Goal: Task Accomplishment & Management: Manage account settings

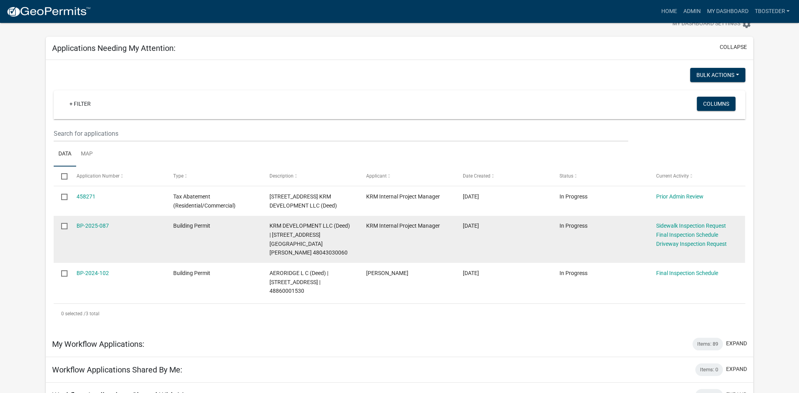
scroll to position [39, 0]
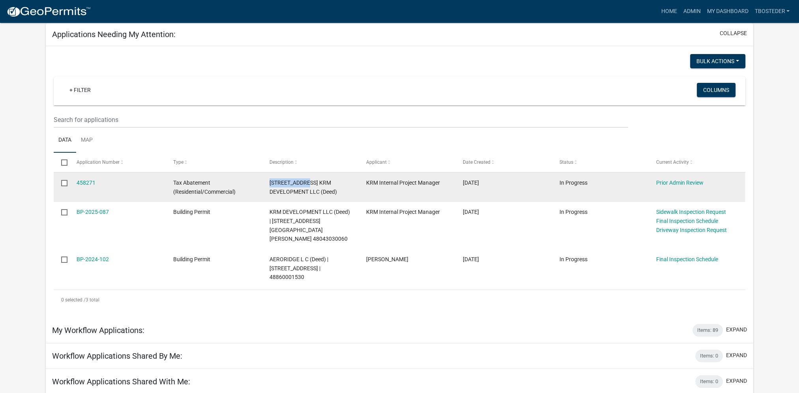
drag, startPoint x: 270, startPoint y: 181, endPoint x: 306, endPoint y: 177, distance: 36.2
click at [306, 177] on datatable-body-cell "[STREET_ADDRESS] KRM DEVELOPMENT LLC (Deed)" at bounding box center [310, 186] width 97 height 29
drag, startPoint x: 306, startPoint y: 177, endPoint x: 303, endPoint y: 185, distance: 8.9
copy span "[STREET_ADDRESS]"
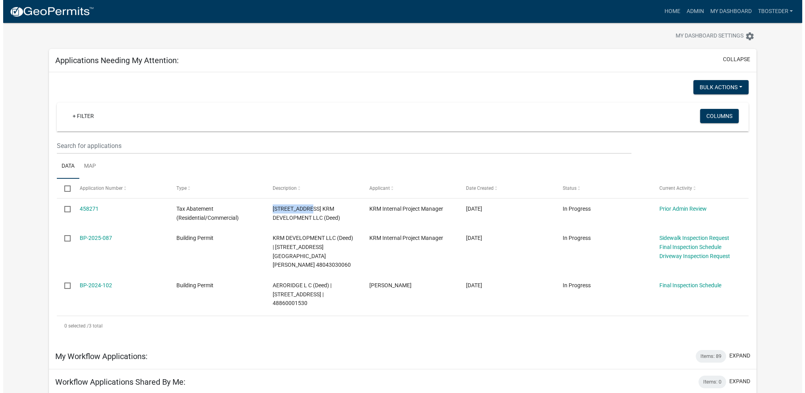
scroll to position [0, 0]
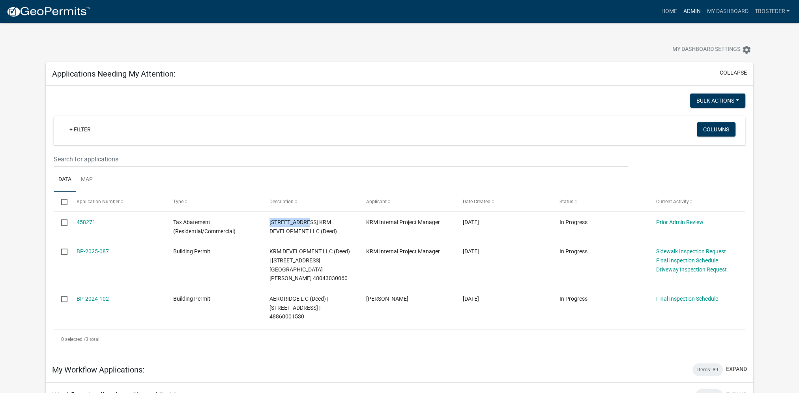
click at [682, 15] on link "Admin" at bounding box center [692, 11] width 24 height 15
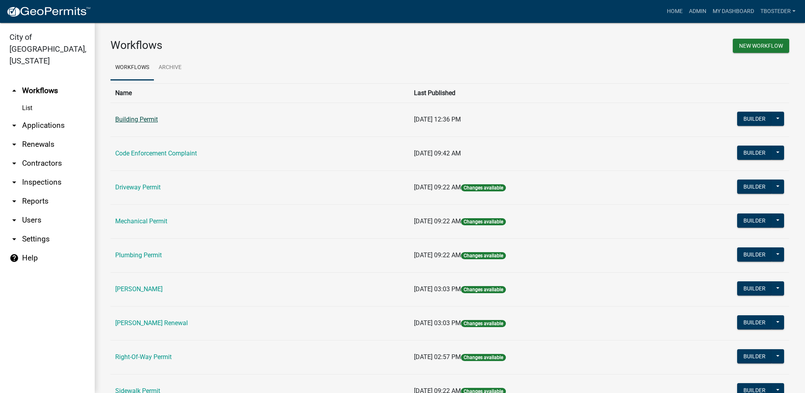
click at [150, 122] on link "Building Permit" at bounding box center [136, 119] width 43 height 7
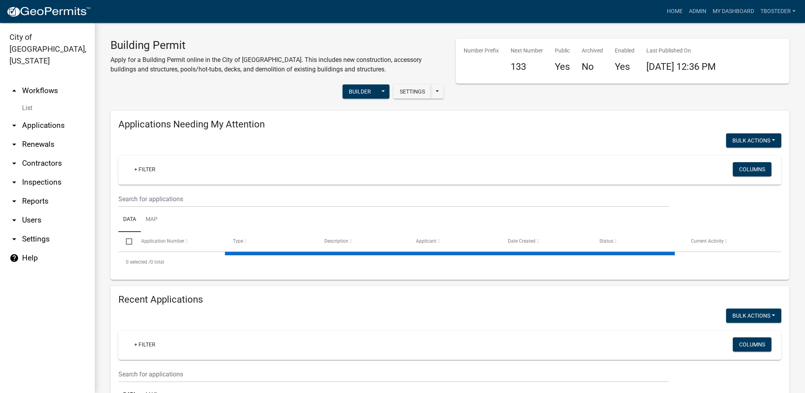
select select "1: 25"
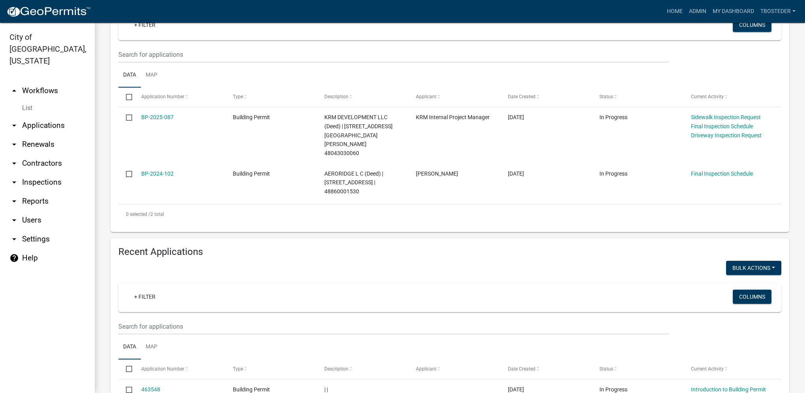
scroll to position [158, 0]
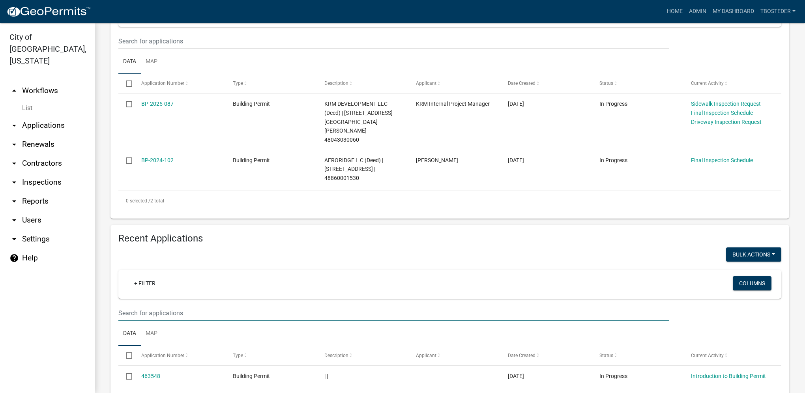
click at [227, 49] on input "text" at bounding box center [393, 41] width 550 height 16
paste input "505 N 20TH ST"
type input "505 N 20TH ST"
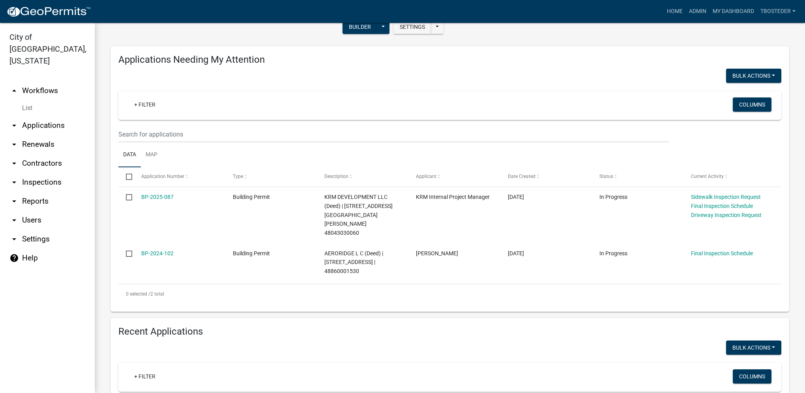
scroll to position [0, 0]
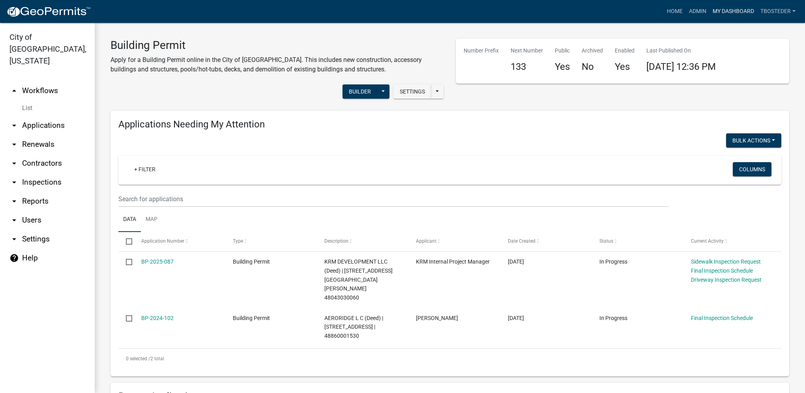
click at [722, 14] on link "My Dashboard" at bounding box center [733, 11] width 48 height 15
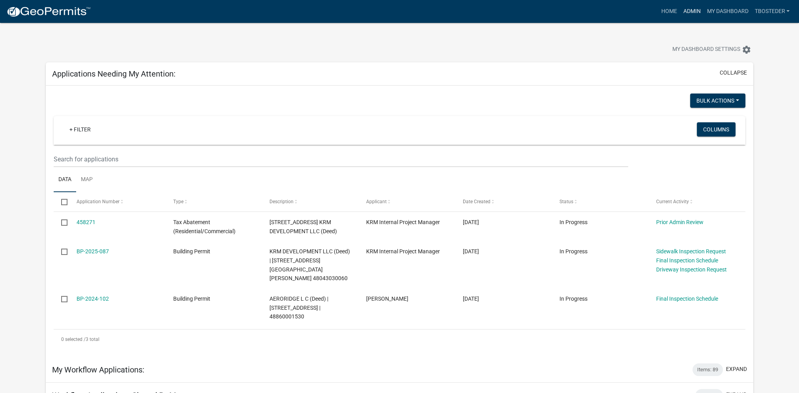
click at [688, 9] on link "Admin" at bounding box center [692, 11] width 24 height 15
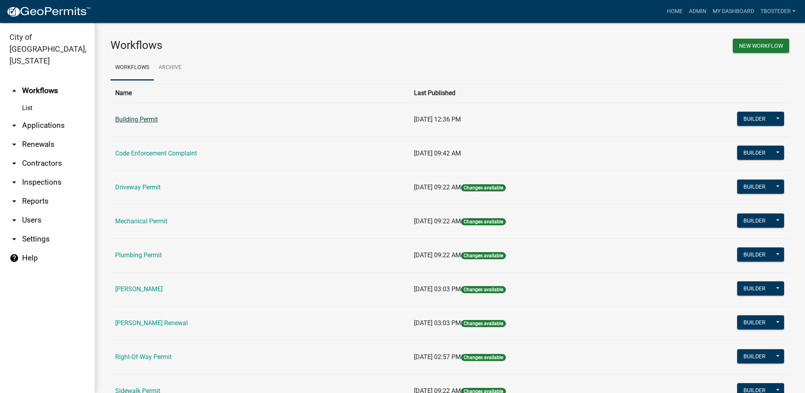
click at [127, 122] on link "Building Permit" at bounding box center [136, 119] width 43 height 7
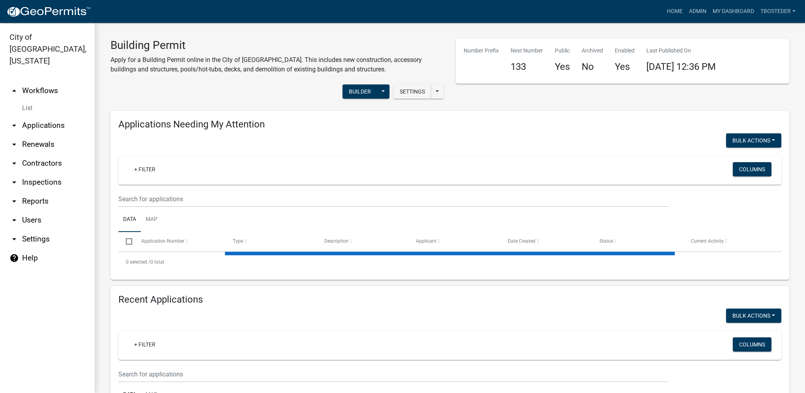
select select "1: 25"
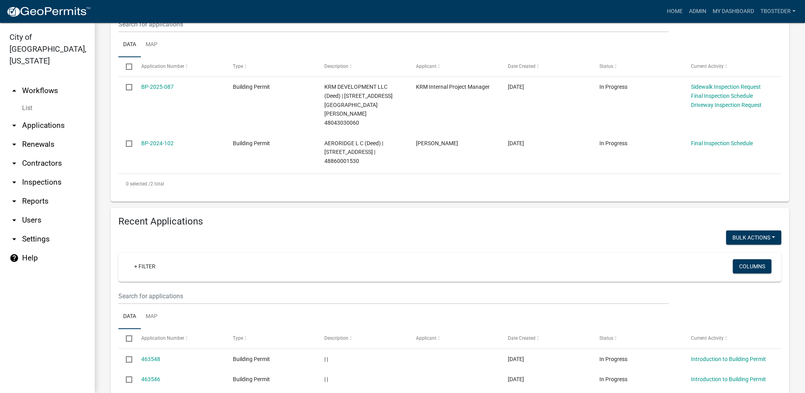
scroll to position [197, 0]
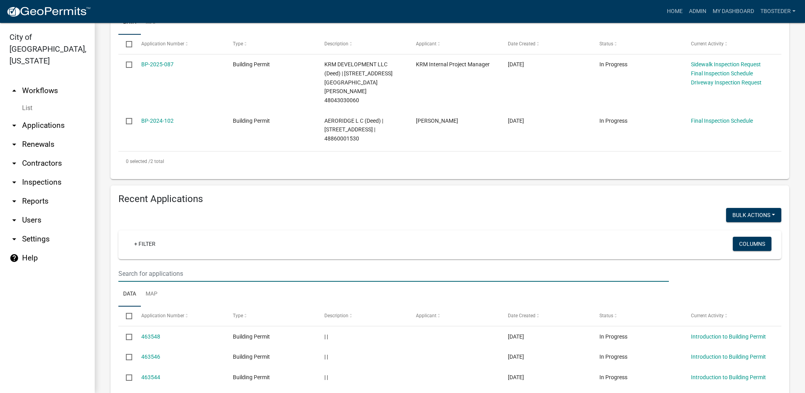
click at [169, 10] on input "text" at bounding box center [393, 2] width 550 height 16
type input "1600 e iowa"
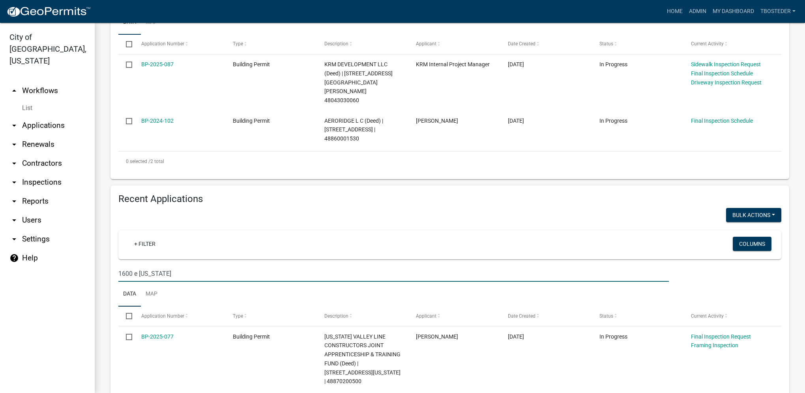
scroll to position [215, 0]
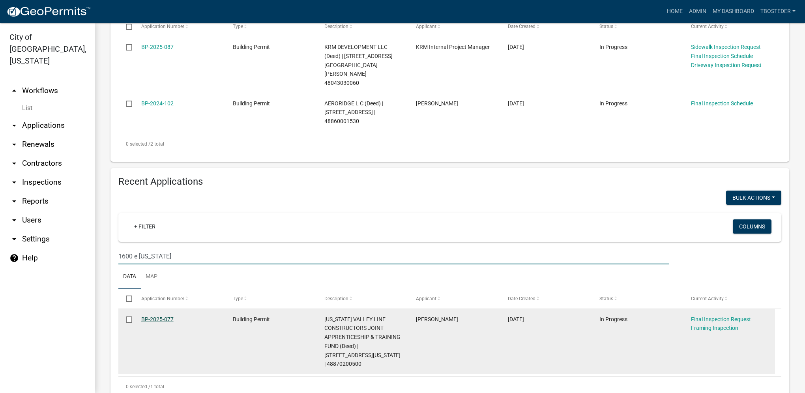
click at [151, 316] on link "BP-2025-077" at bounding box center [157, 319] width 32 height 6
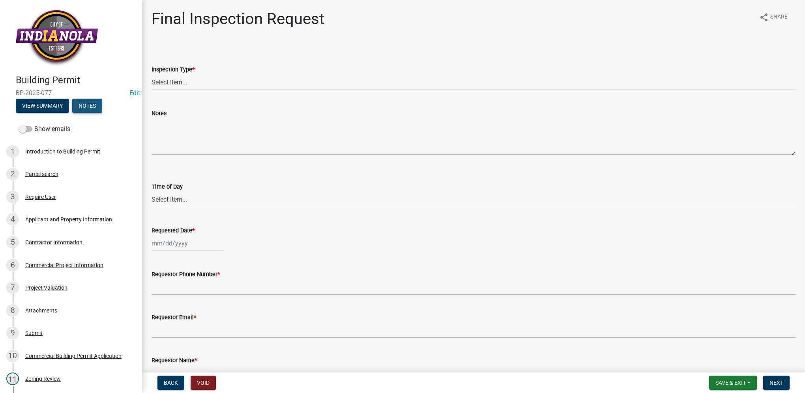
click at [96, 107] on button "Notes" at bounding box center [87, 106] width 30 height 14
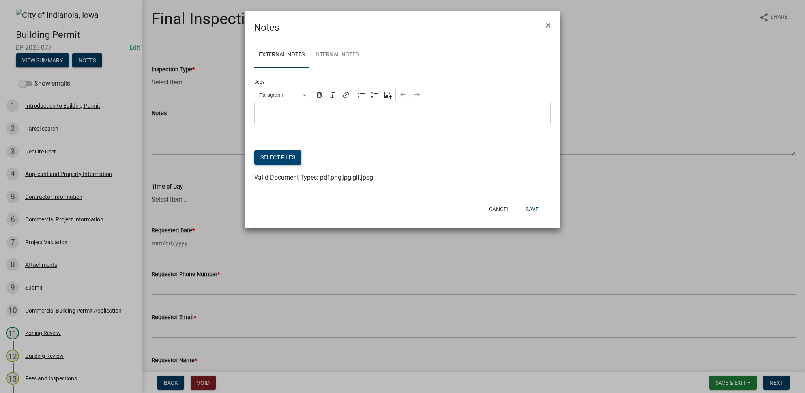
click at [282, 160] on button "Select files" at bounding box center [277, 157] width 47 height 14
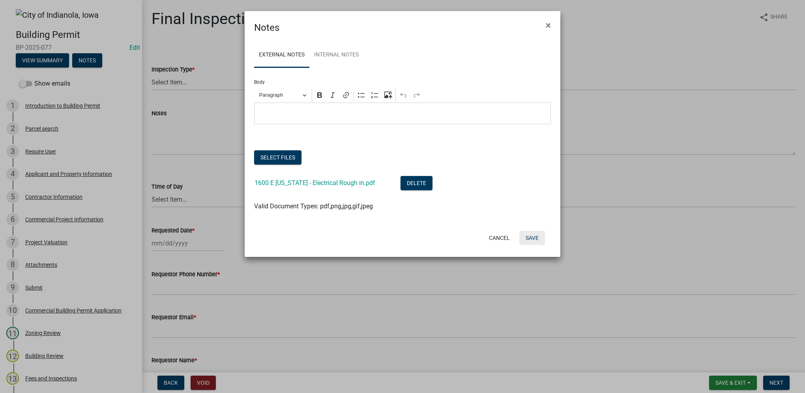
click at [532, 240] on button "Save" at bounding box center [532, 238] width 26 height 14
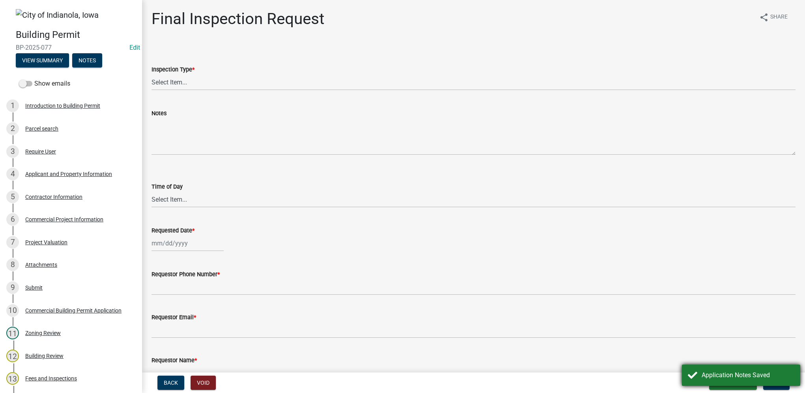
click at [759, 381] on div "Application Notes Saved" at bounding box center [741, 375] width 118 height 21
click at [739, 386] on button "Save & Exit" at bounding box center [733, 383] width 48 height 14
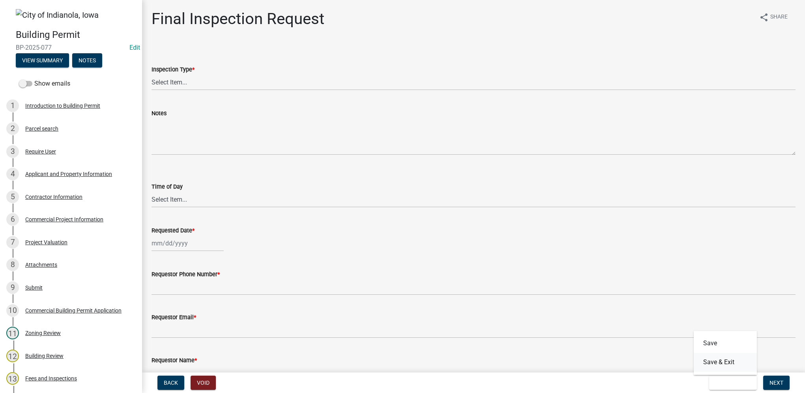
click at [735, 365] on button "Save & Exit" at bounding box center [725, 362] width 63 height 19
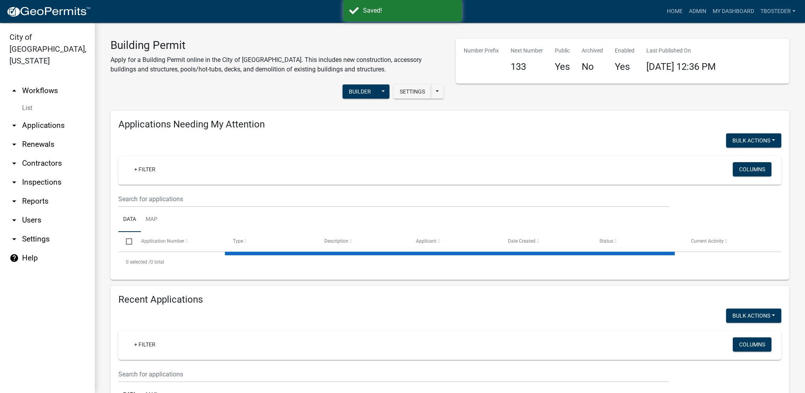
select select "1: 25"
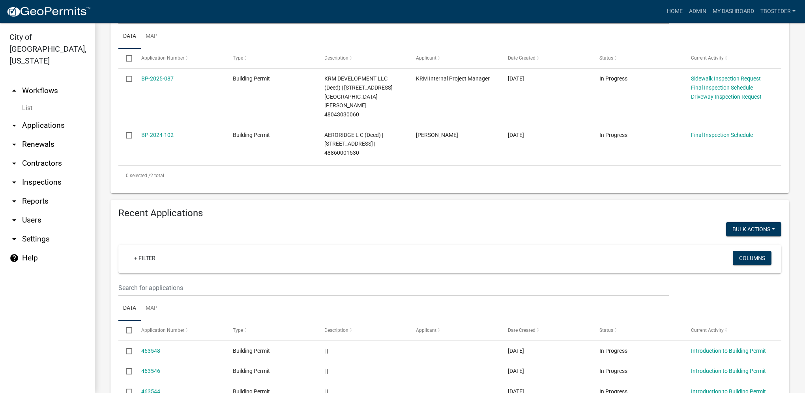
scroll to position [197, 0]
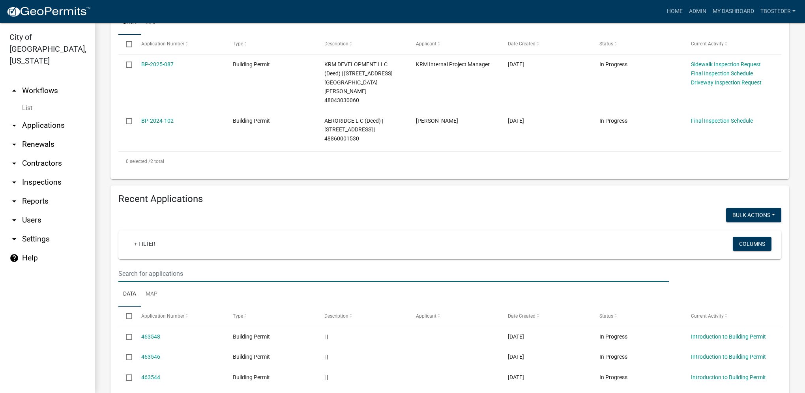
click at [158, 10] on input "text" at bounding box center [393, 2] width 550 height 16
paste input "Final Inspection 2105 N Summercrest"
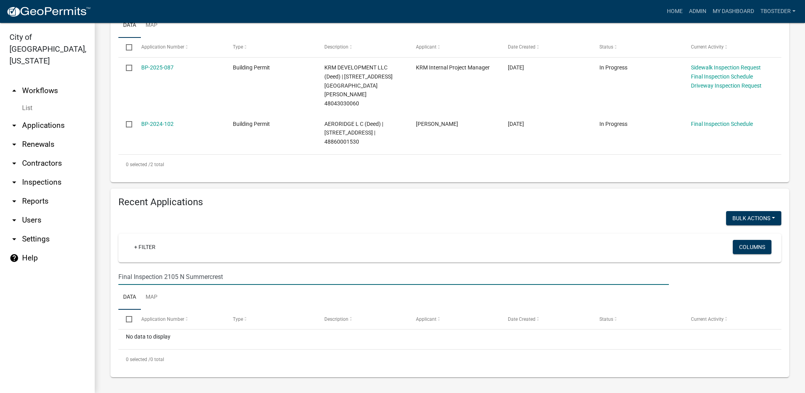
scroll to position [176, 0]
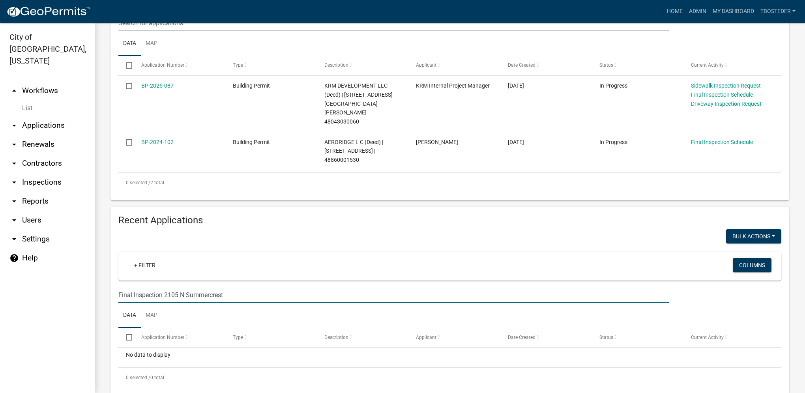
drag, startPoint x: 164, startPoint y: 275, endPoint x: 83, endPoint y: 268, distance: 81.5
click at [83, 268] on div "City of Indianola, Iowa arrow_drop_up Workflows List arrow_drop_down Applicatio…" at bounding box center [402, 208] width 805 height 370
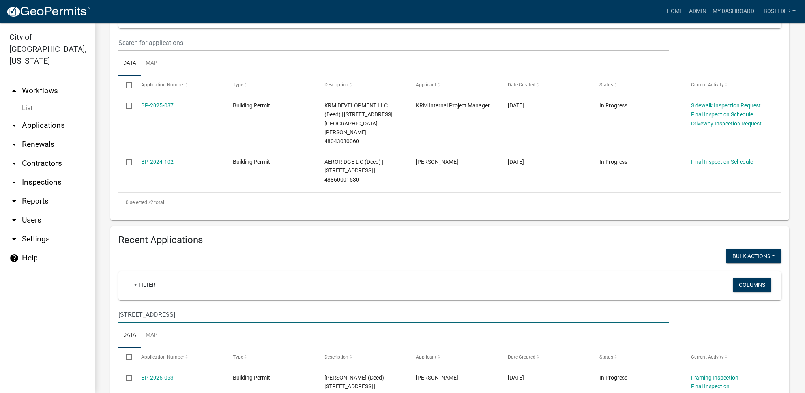
scroll to position [197, 0]
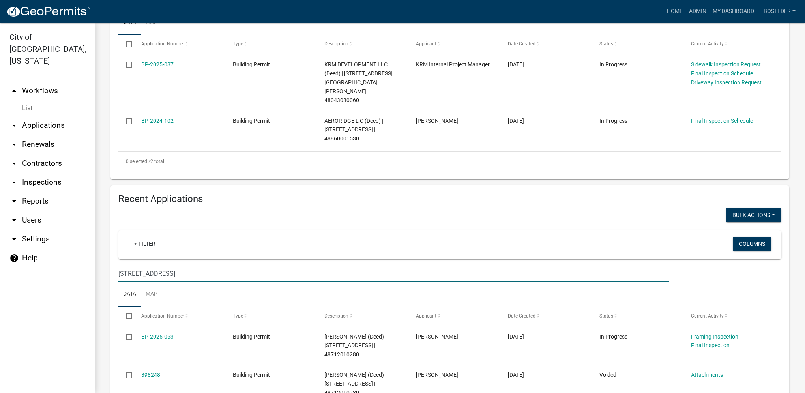
type input "2105 N Summercrest"
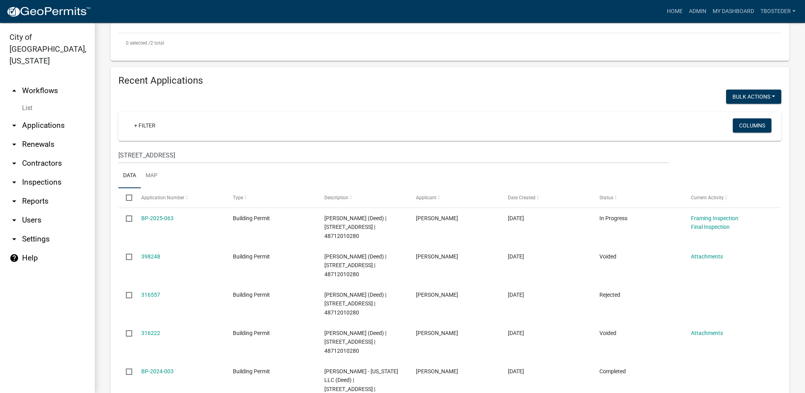
scroll to position [355, 0]
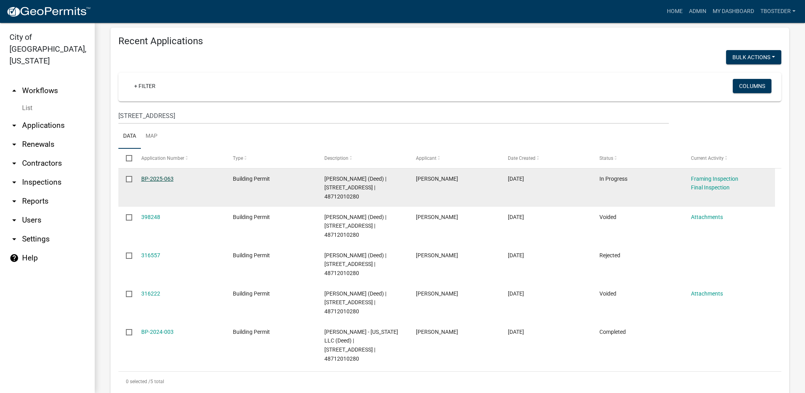
click at [165, 176] on link "BP-2025-063" at bounding box center [157, 179] width 32 height 6
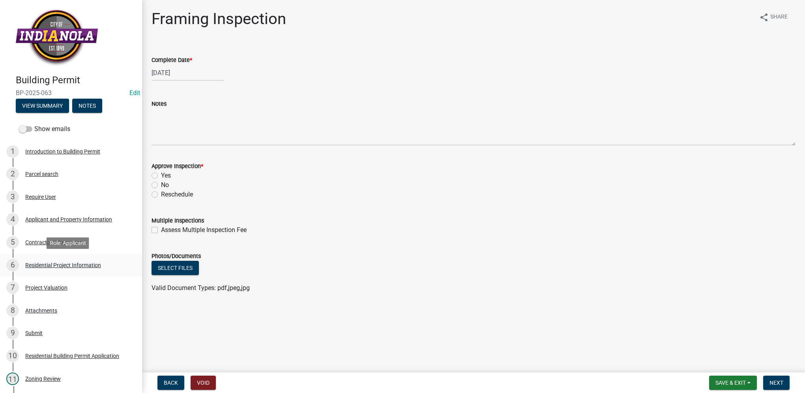
click at [79, 266] on div "Residential Project Information" at bounding box center [63, 265] width 76 height 6
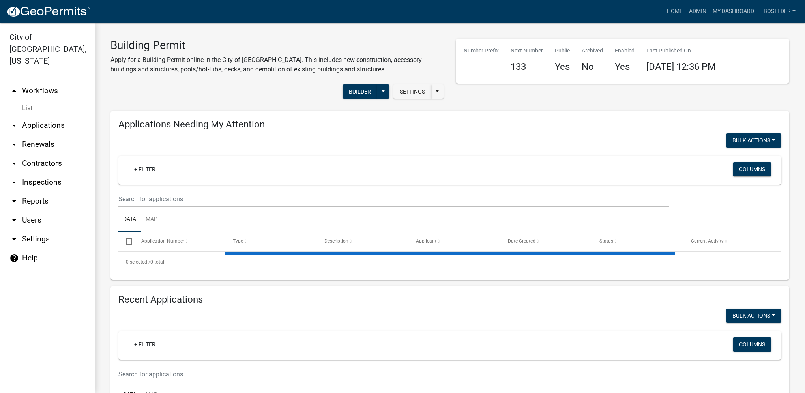
select select "1: 25"
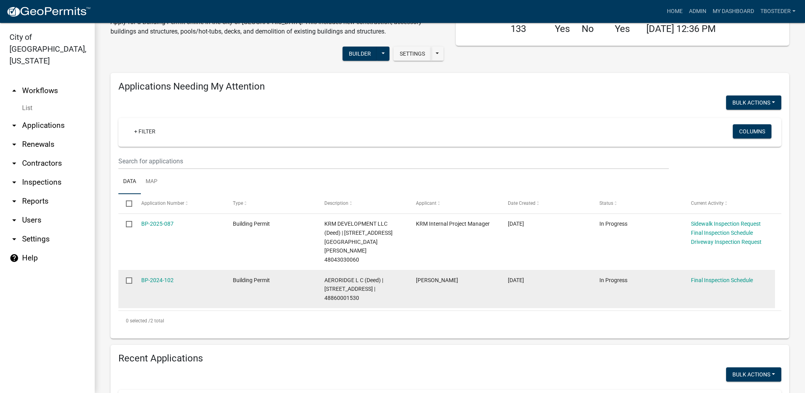
scroll to position [118, 0]
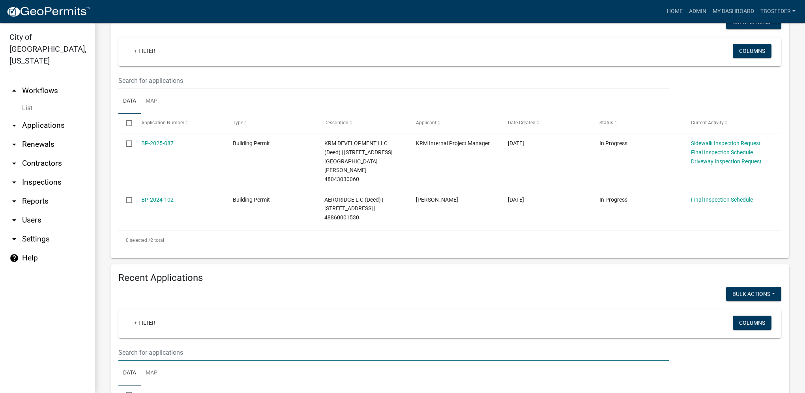
click at [191, 89] on input "text" at bounding box center [393, 81] width 550 height 16
type input "2105 n summercrest"
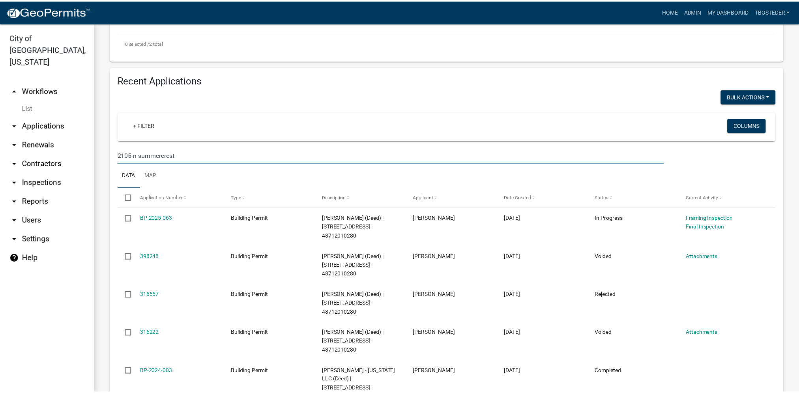
scroll to position [355, 0]
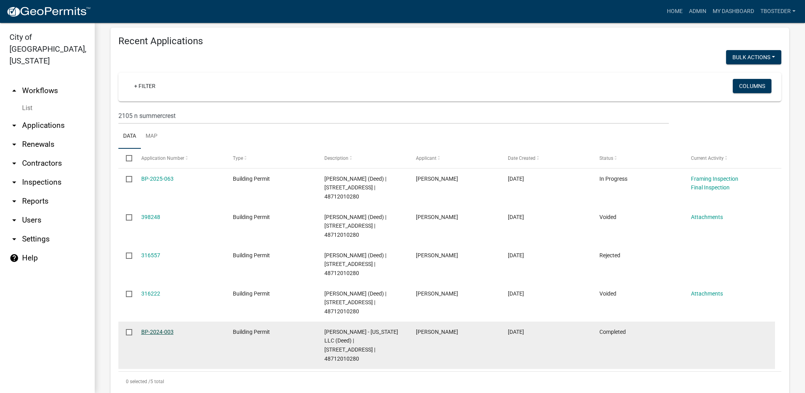
click at [161, 329] on link "BP-2024-003" at bounding box center [157, 332] width 32 height 6
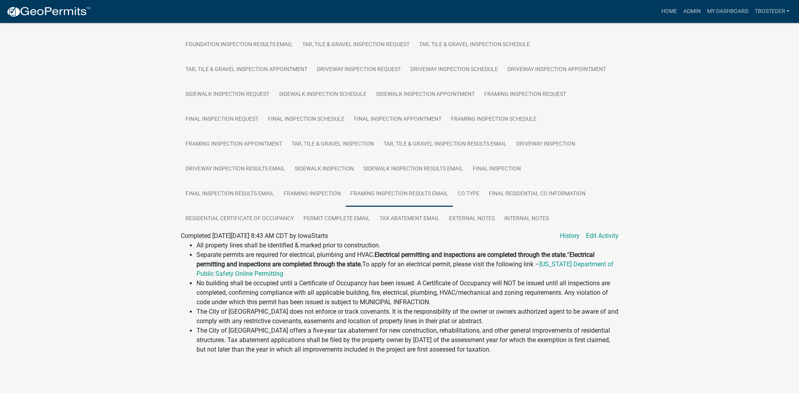
scroll to position [317, 0]
click at [489, 215] on link "External Notes" at bounding box center [471, 218] width 55 height 25
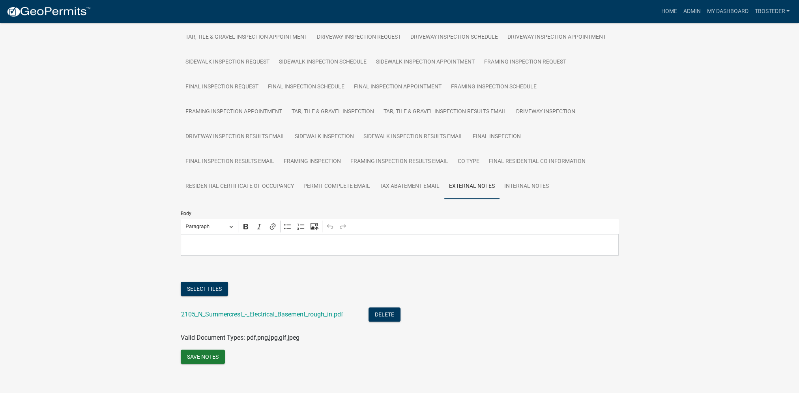
scroll to position [355, 0]
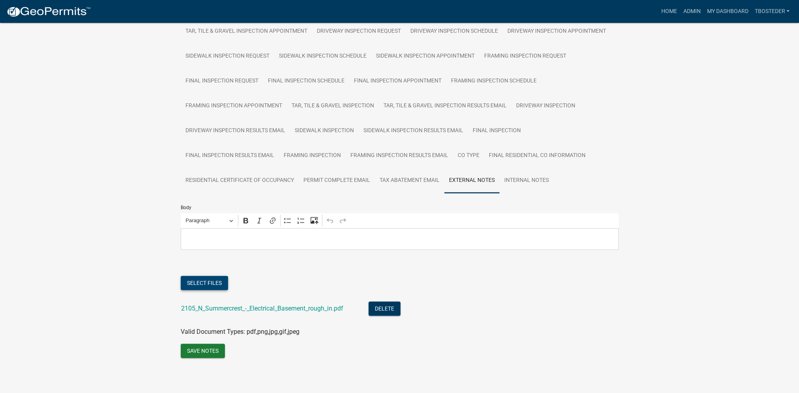
click at [208, 283] on button "Select files" at bounding box center [204, 283] width 47 height 14
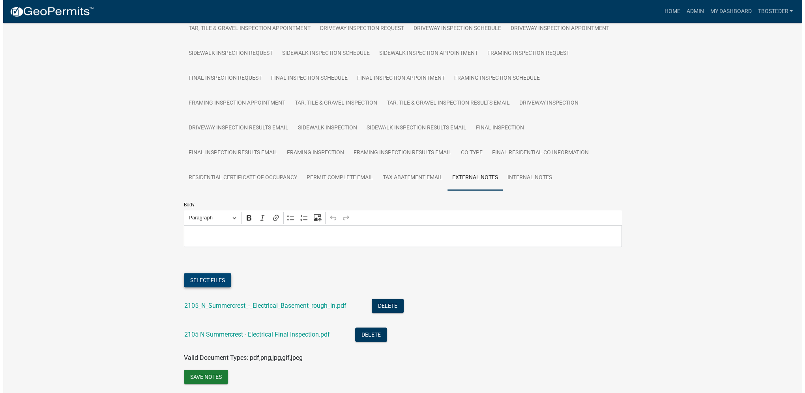
scroll to position [384, 0]
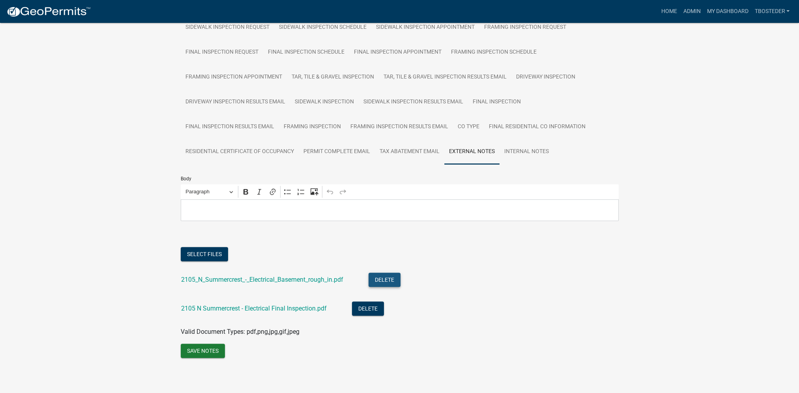
click at [382, 279] on button "Delete" at bounding box center [384, 280] width 32 height 14
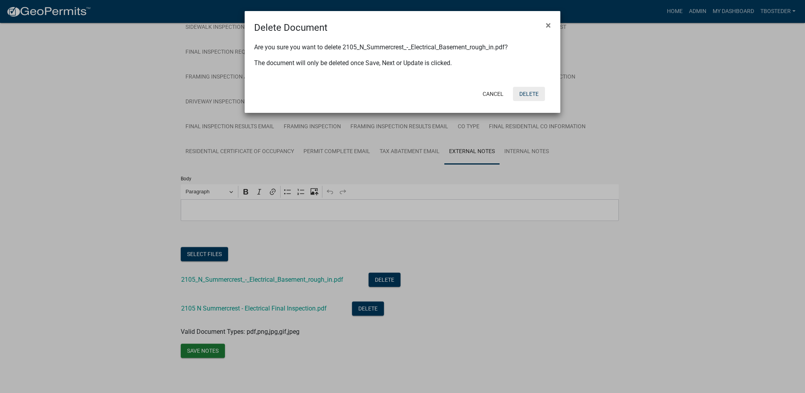
click at [531, 93] on button "Delete" at bounding box center [529, 94] width 32 height 14
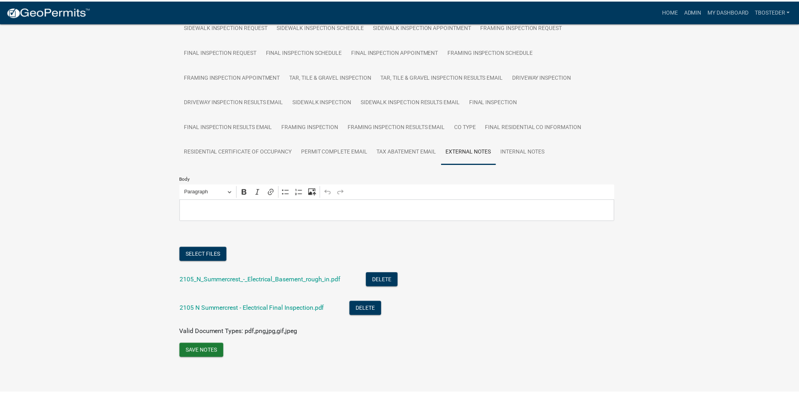
scroll to position [355, 0]
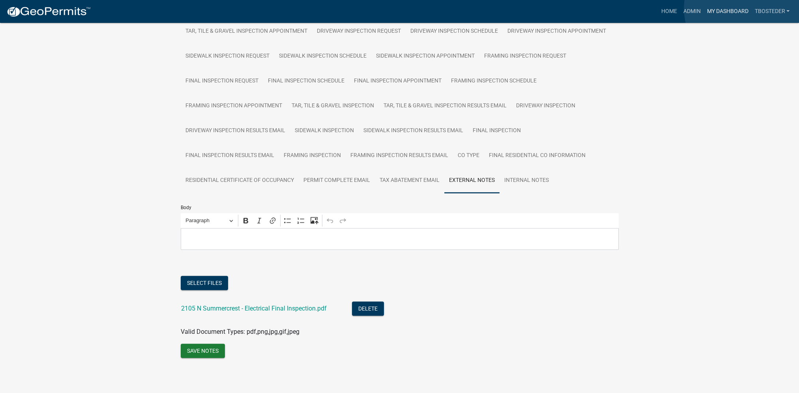
click at [744, 8] on link "My Dashboard" at bounding box center [727, 11] width 48 height 15
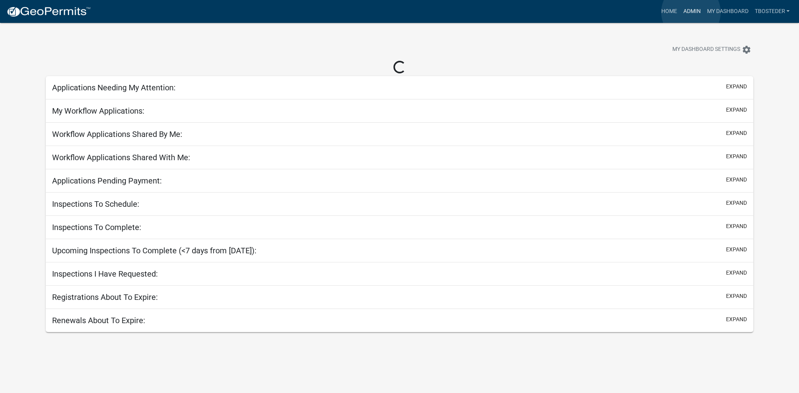
click at [691, 12] on link "Admin" at bounding box center [692, 11] width 24 height 15
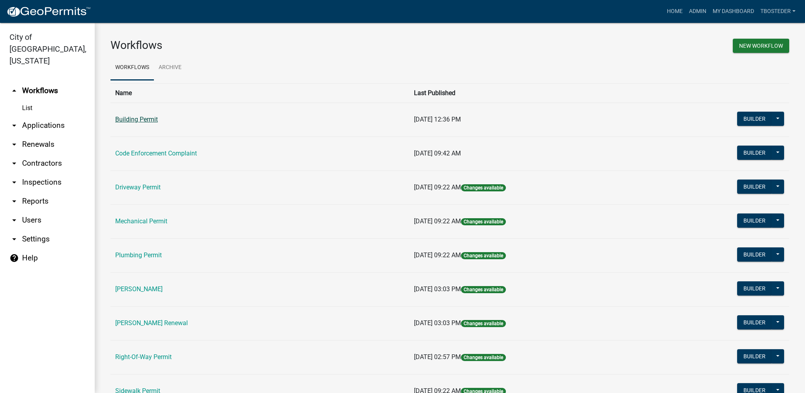
click at [152, 122] on link "Building Permit" at bounding box center [136, 119] width 43 height 7
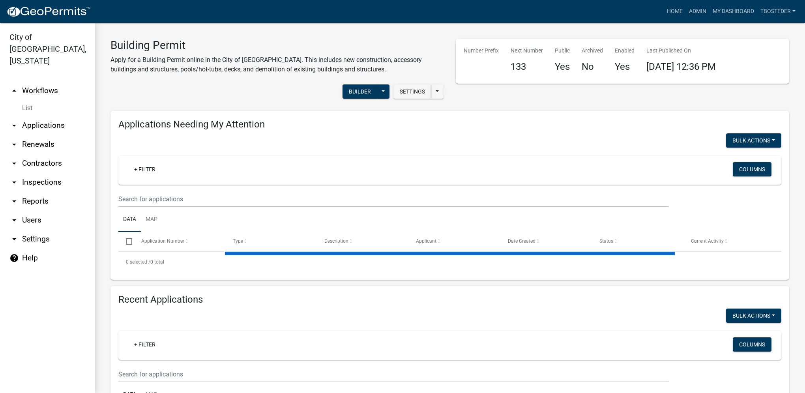
select select "1: 25"
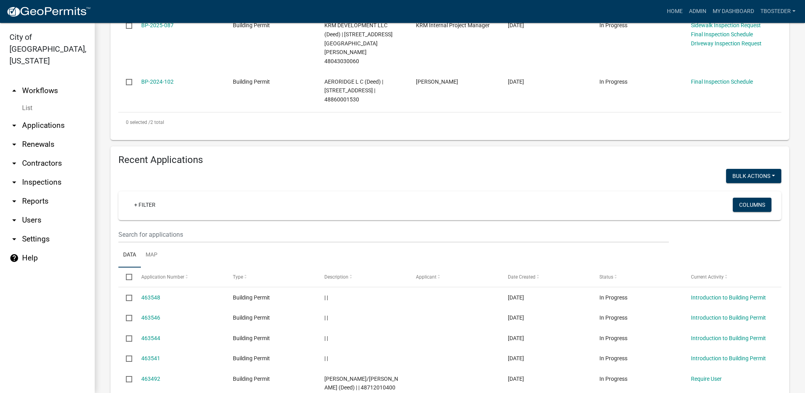
scroll to position [237, 0]
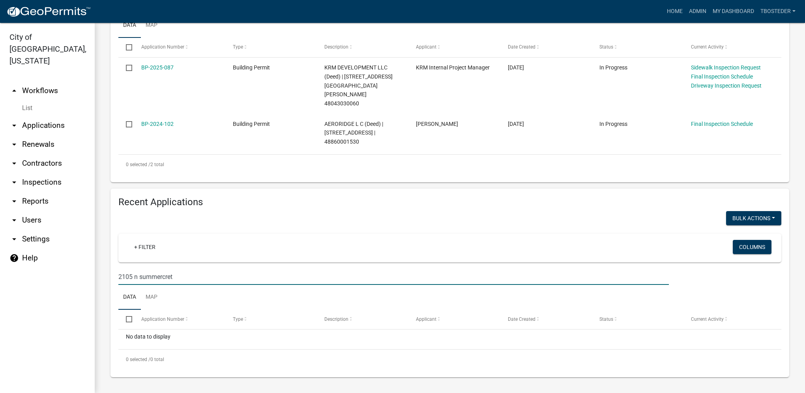
scroll to position [176, 0]
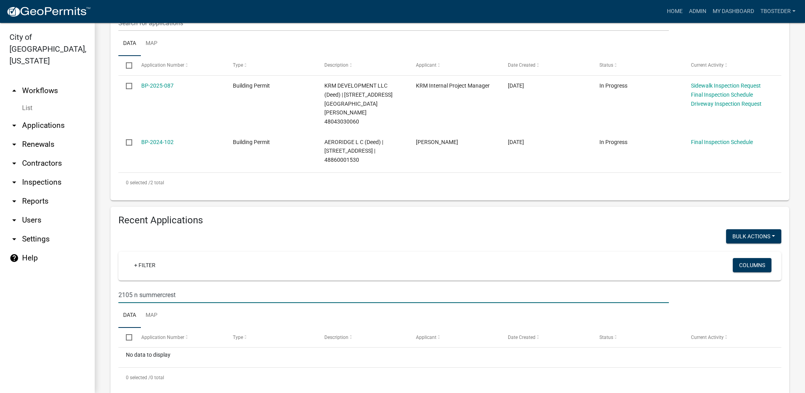
type input "2105 n summercrest"
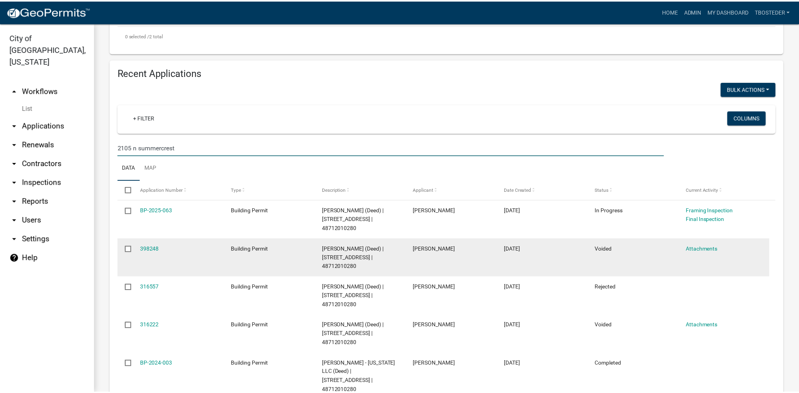
scroll to position [359, 0]
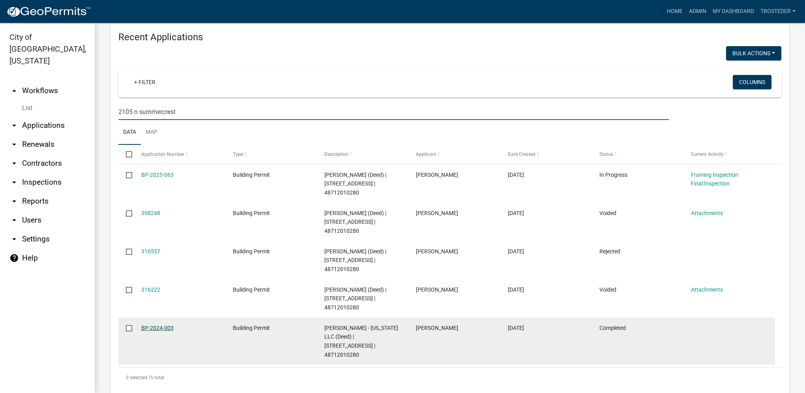
click at [170, 325] on link "BP-2024-003" at bounding box center [157, 328] width 32 height 6
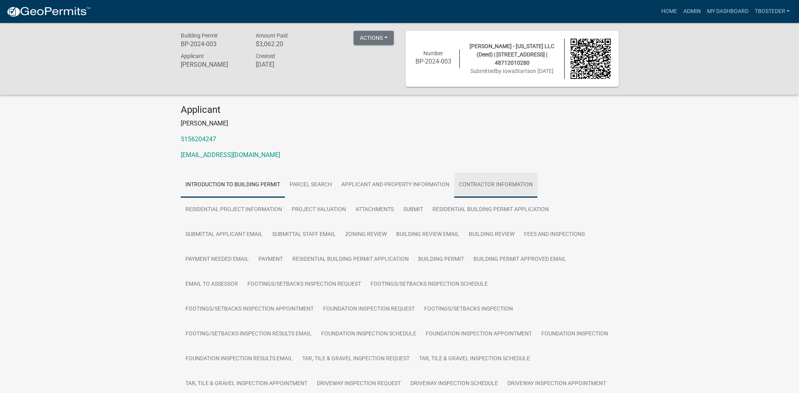
click at [483, 179] on link "Contractor Information" at bounding box center [495, 184] width 83 height 25
click at [256, 215] on link "Residential Project Information" at bounding box center [234, 209] width 106 height 25
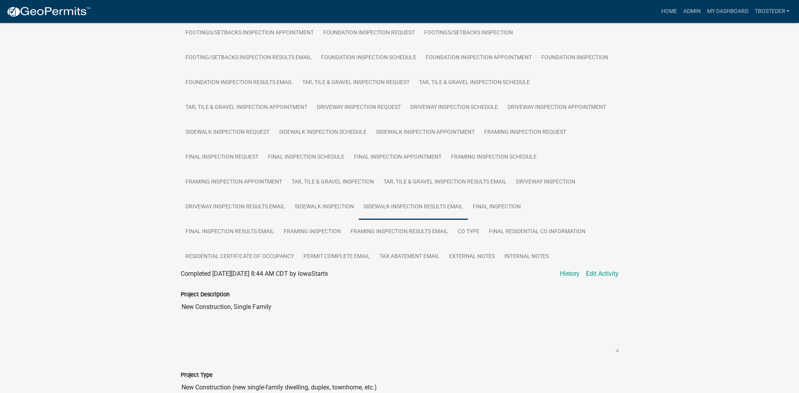
scroll to position [316, 0]
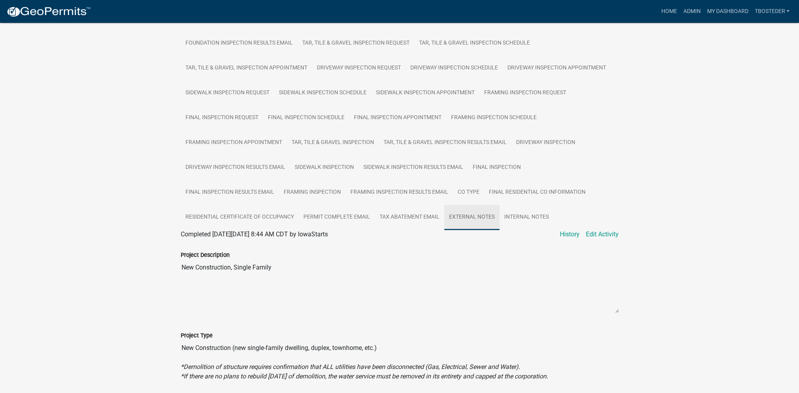
click at [489, 223] on link "External Notes" at bounding box center [471, 217] width 55 height 25
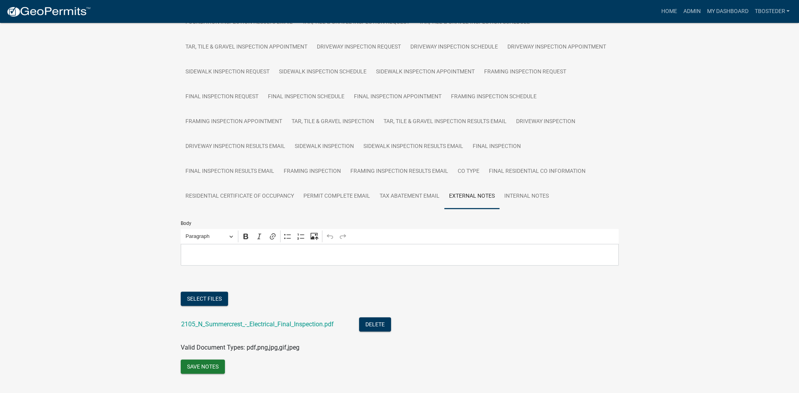
scroll to position [355, 0]
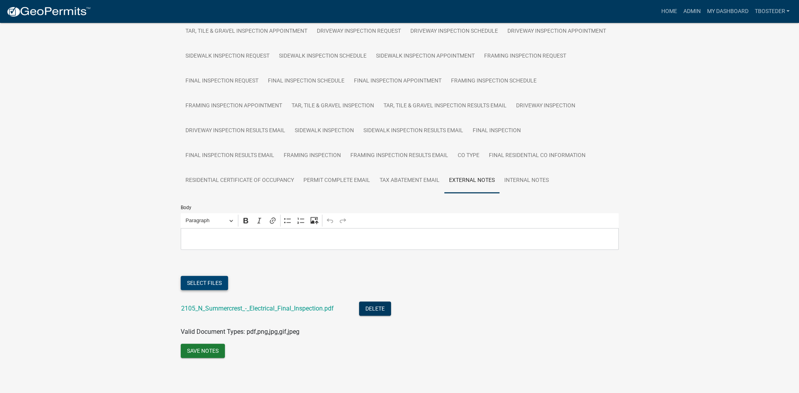
click at [205, 287] on button "Select files" at bounding box center [204, 283] width 47 height 14
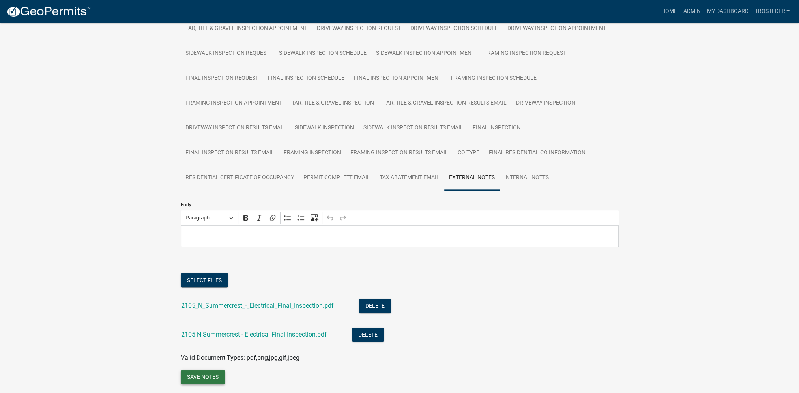
click at [206, 374] on button "Save Notes" at bounding box center [203, 377] width 44 height 14
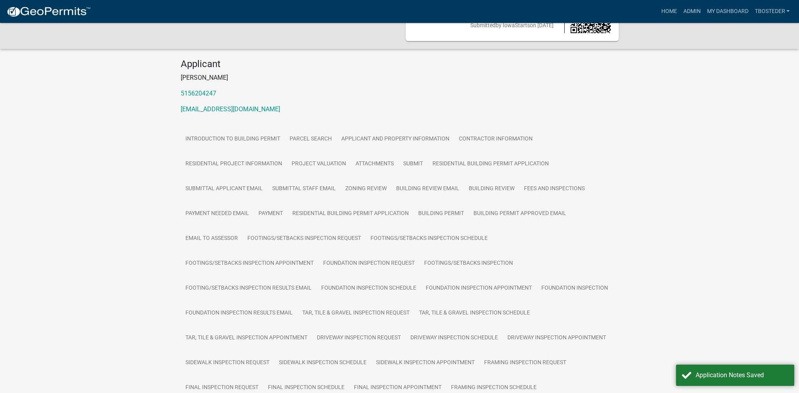
scroll to position [39, 0]
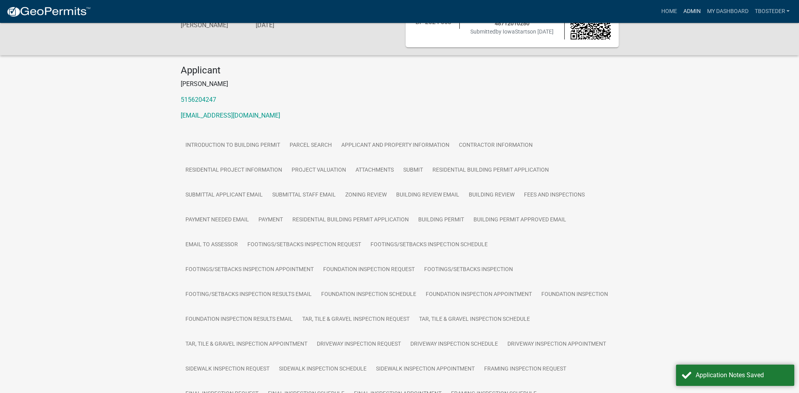
click at [691, 11] on link "Admin" at bounding box center [692, 11] width 24 height 15
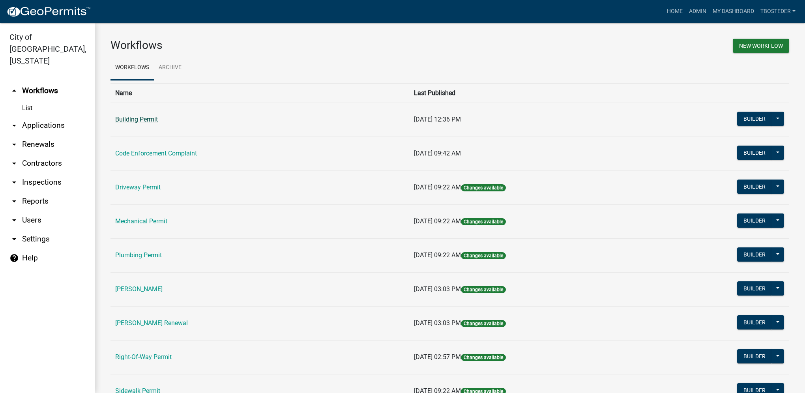
click at [145, 119] on link "Building Permit" at bounding box center [136, 119] width 43 height 7
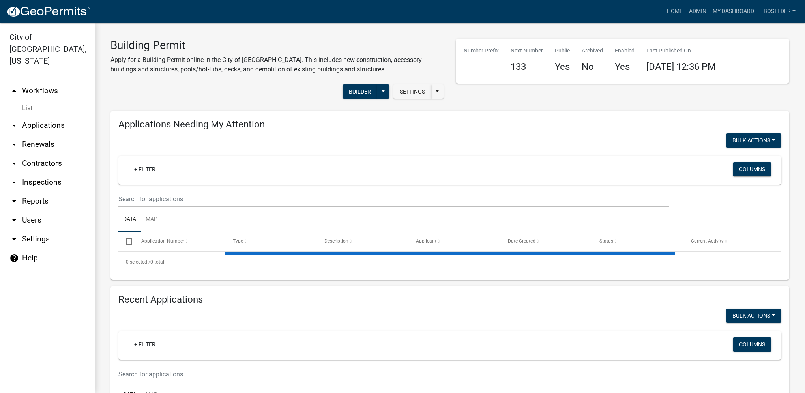
select select "1: 25"
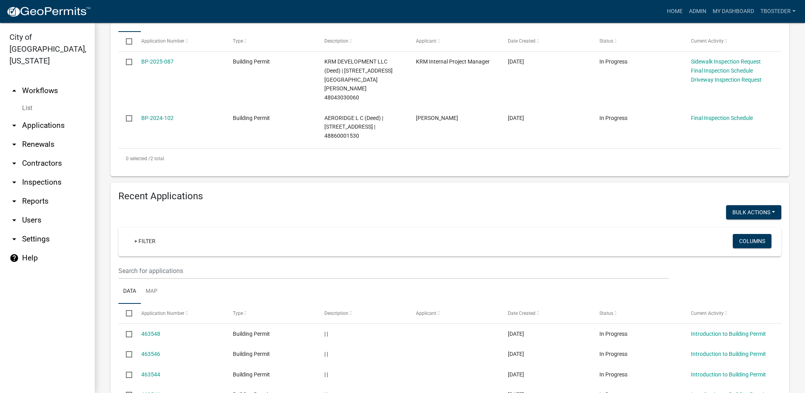
scroll to position [237, 0]
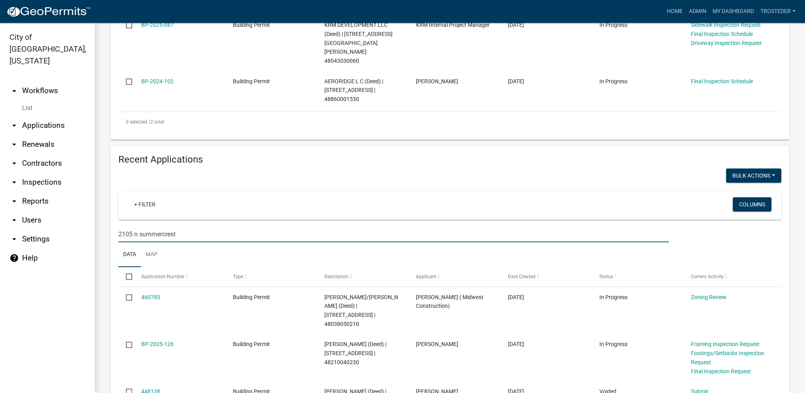
type input "2105 n summercrest"
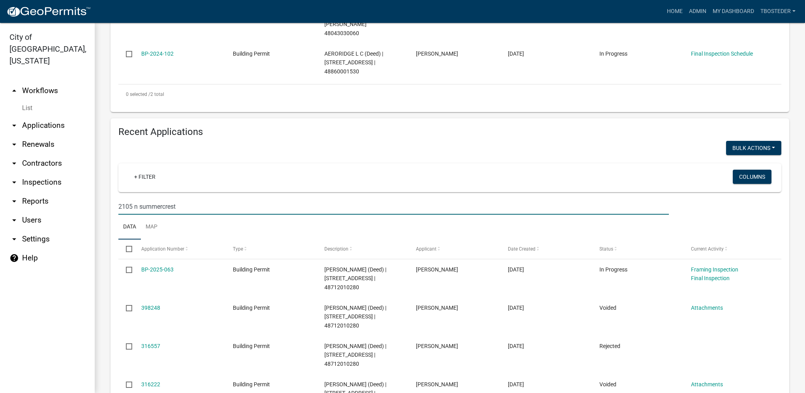
scroll to position [359, 0]
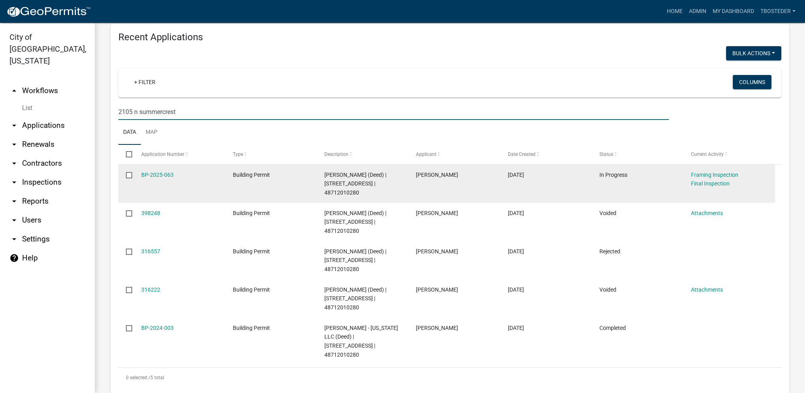
click at [166, 170] on div "BP-2025-063" at bounding box center [179, 174] width 77 height 9
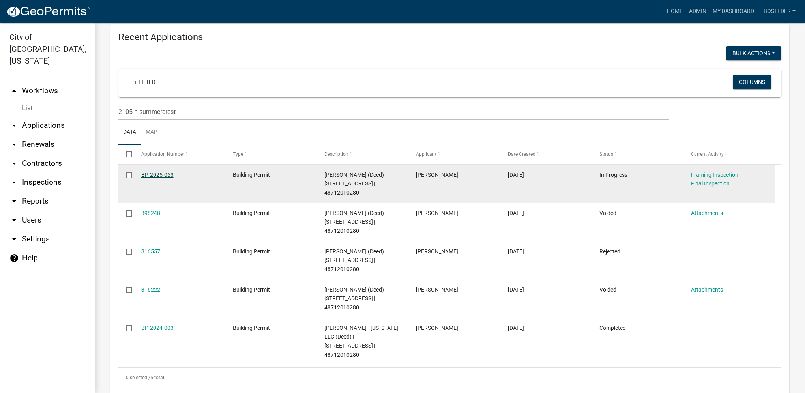
click at [165, 172] on link "BP-2025-063" at bounding box center [157, 175] width 32 height 6
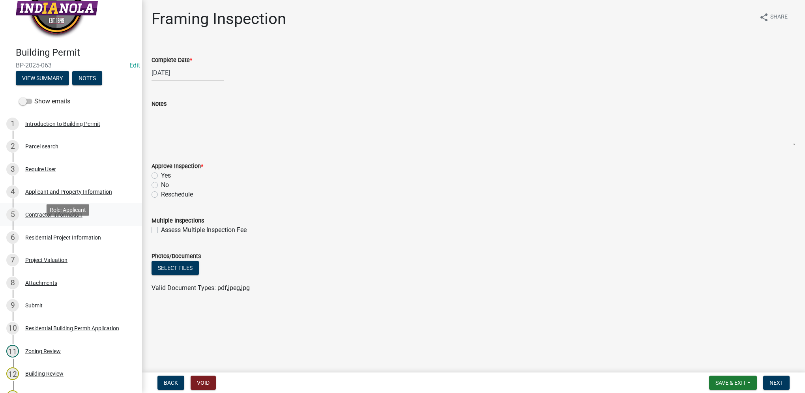
scroll to position [39, 0]
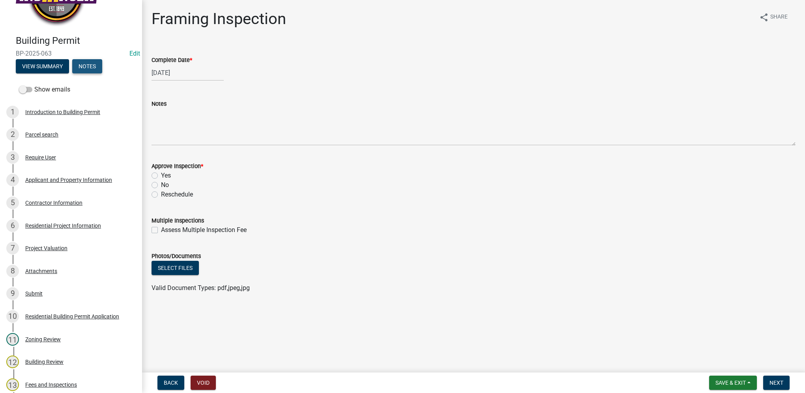
click at [88, 69] on button "Notes" at bounding box center [87, 66] width 30 height 14
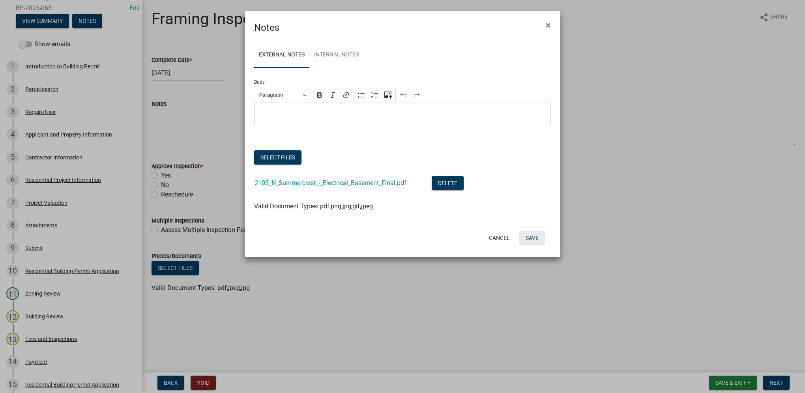
click at [537, 241] on button "Save" at bounding box center [532, 238] width 26 height 14
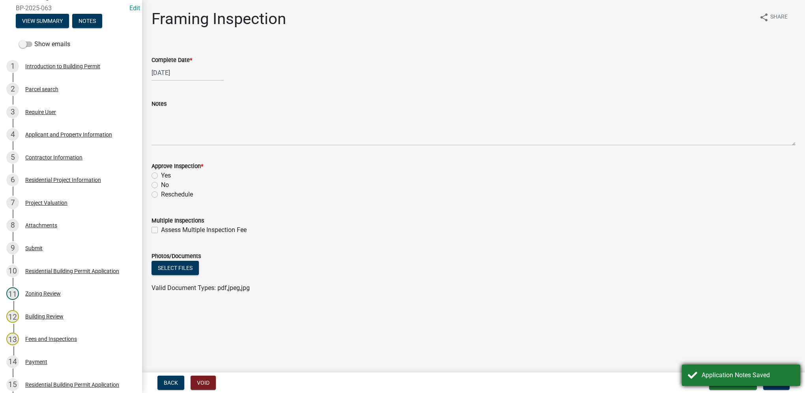
click at [741, 380] on div "Application Notes Saved" at bounding box center [741, 375] width 118 height 21
click at [738, 388] on button "Save & Exit" at bounding box center [733, 383] width 48 height 14
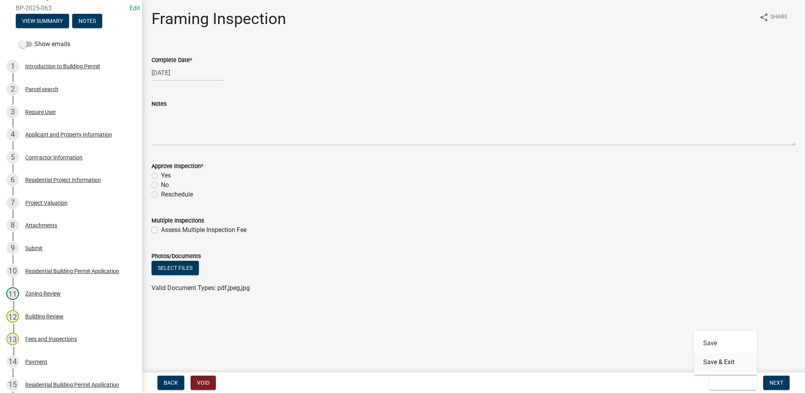
click at [736, 366] on button "Save & Exit" at bounding box center [725, 362] width 63 height 19
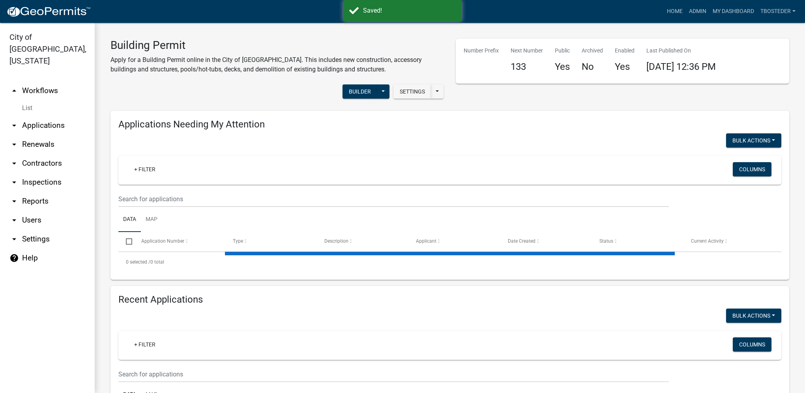
select select "1: 25"
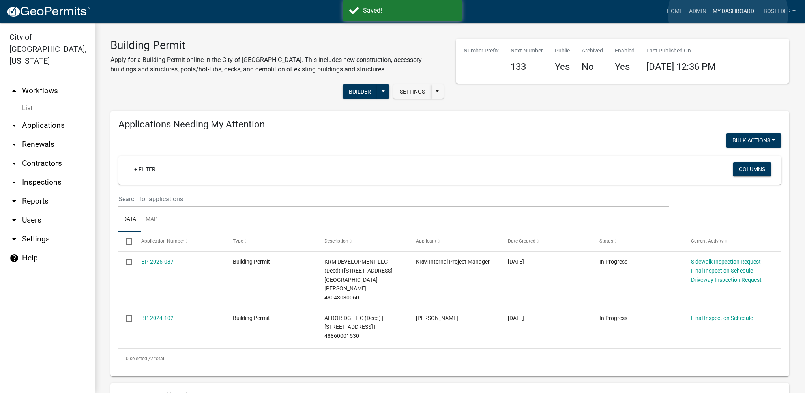
click at [728, 14] on link "My Dashboard" at bounding box center [733, 11] width 48 height 15
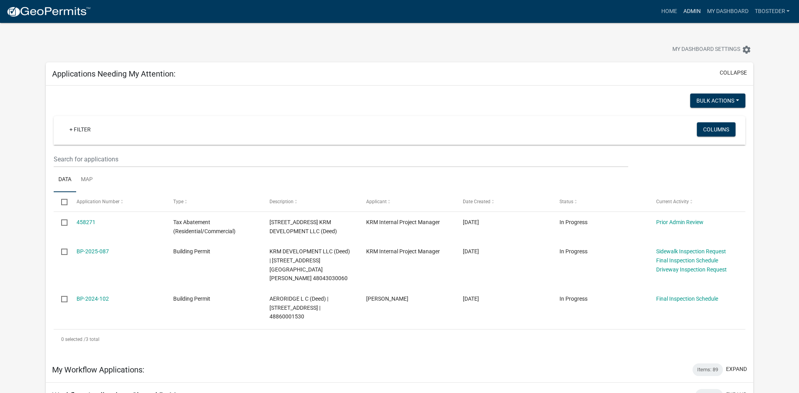
click at [688, 13] on link "Admin" at bounding box center [692, 11] width 24 height 15
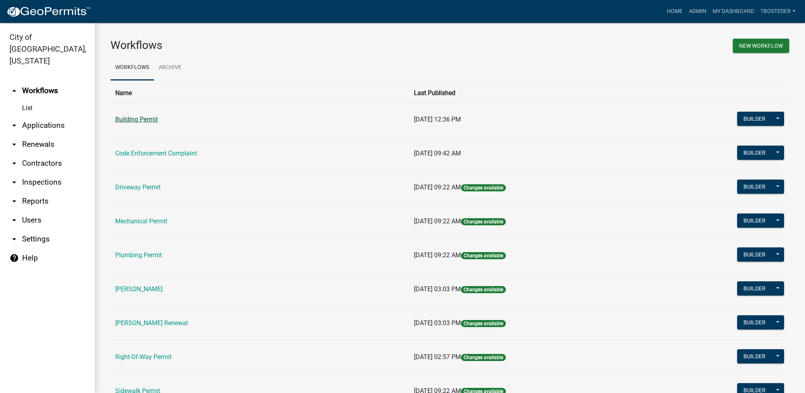
click at [129, 121] on link "Building Permit" at bounding box center [136, 119] width 43 height 7
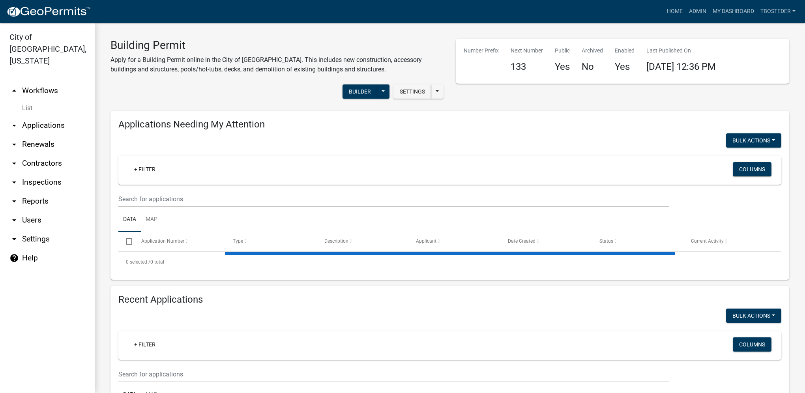
select select "1: 25"
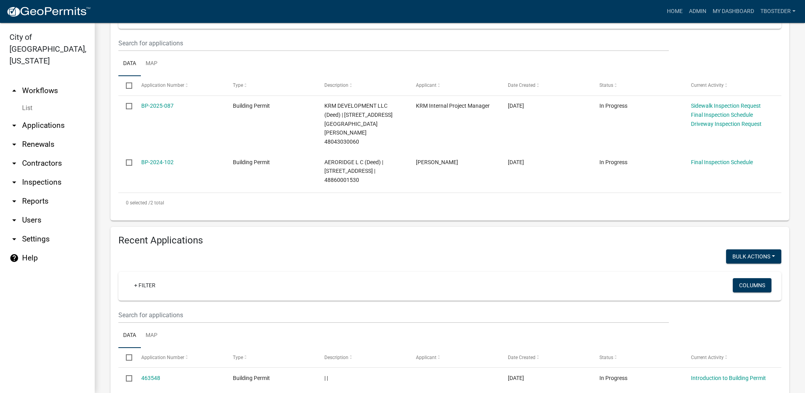
scroll to position [158, 0]
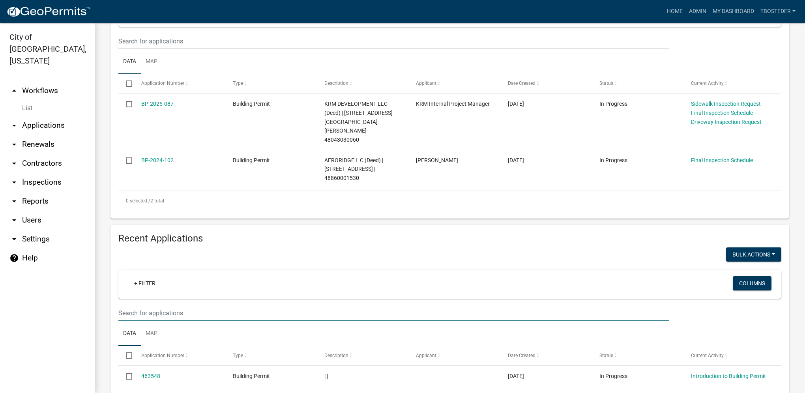
click at [200, 49] on input "text" at bounding box center [393, 41] width 550 height 16
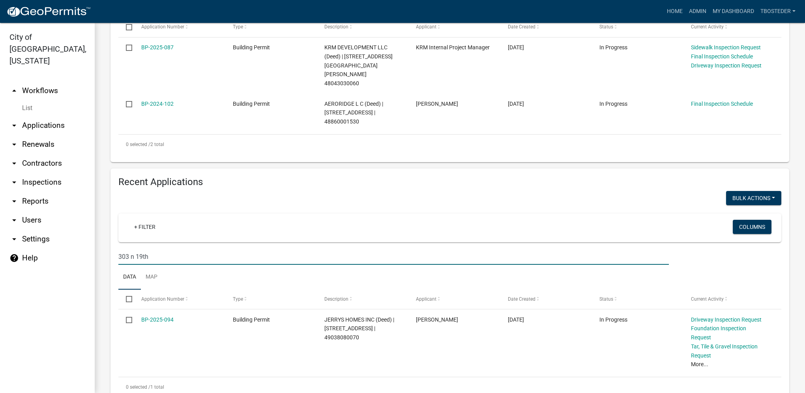
scroll to position [215, 0]
click at [127, 248] on input "303 n 19th" at bounding box center [393, 256] width 550 height 16
type input "301 n 19th"
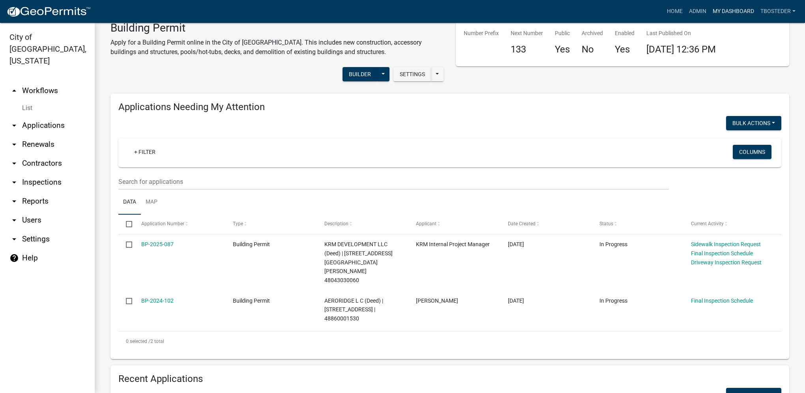
click at [737, 13] on link "My Dashboard" at bounding box center [733, 11] width 48 height 15
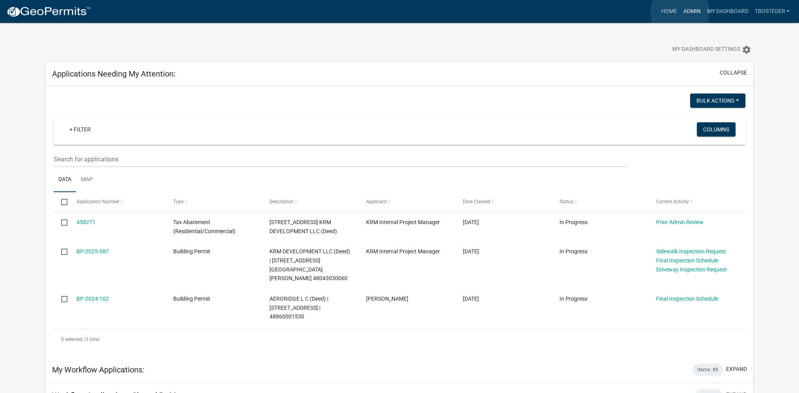
click at [680, 12] on link "Admin" at bounding box center [692, 11] width 24 height 15
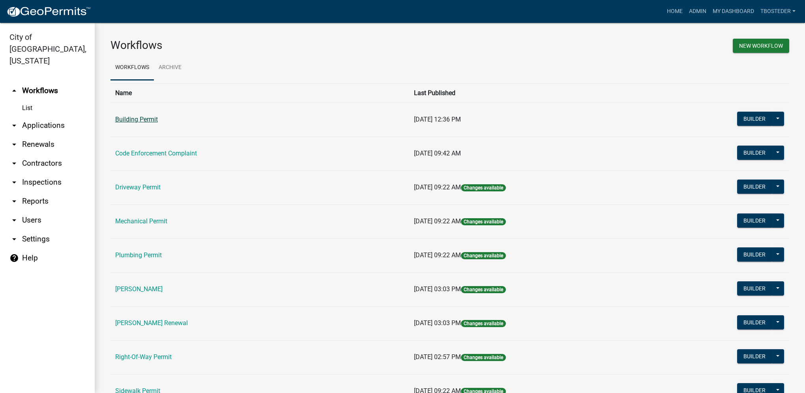
click at [142, 122] on link "Building Permit" at bounding box center [136, 119] width 43 height 7
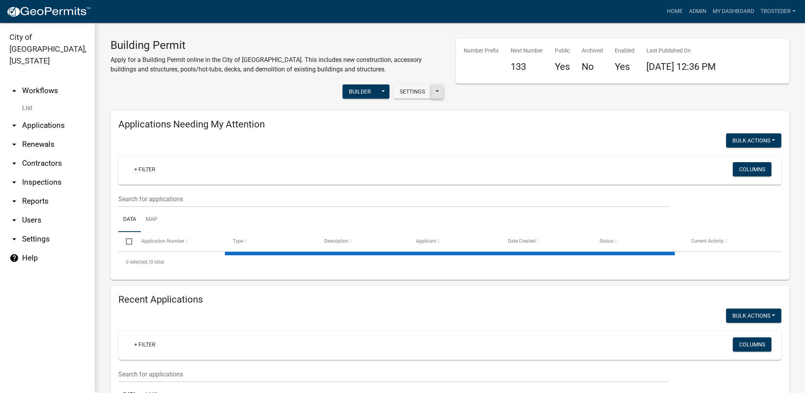
select select "1: 25"
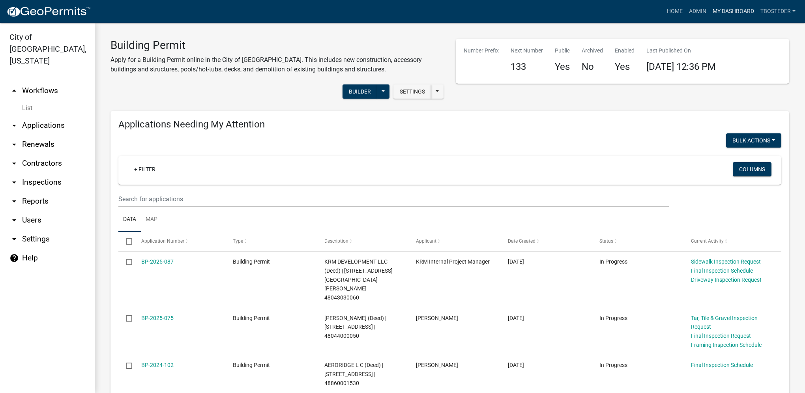
click at [742, 12] on link "My Dashboard" at bounding box center [733, 11] width 48 height 15
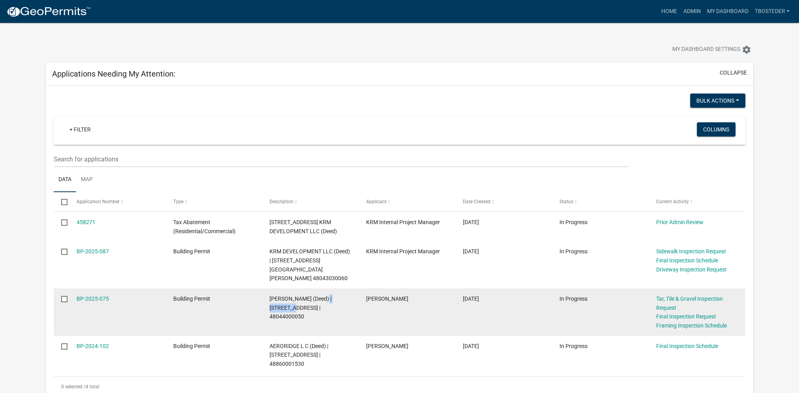
drag, startPoint x: 325, startPoint y: 289, endPoint x: 275, endPoint y: 299, distance: 51.1
click at [275, 299] on span "HUNT, JAMES (Deed) | 1215 N B ST | 48044000050" at bounding box center [300, 307] width 62 height 24
copy span "1215 N B ST"
click at [101, 295] on link "BP-2025-075" at bounding box center [93, 298] width 32 height 6
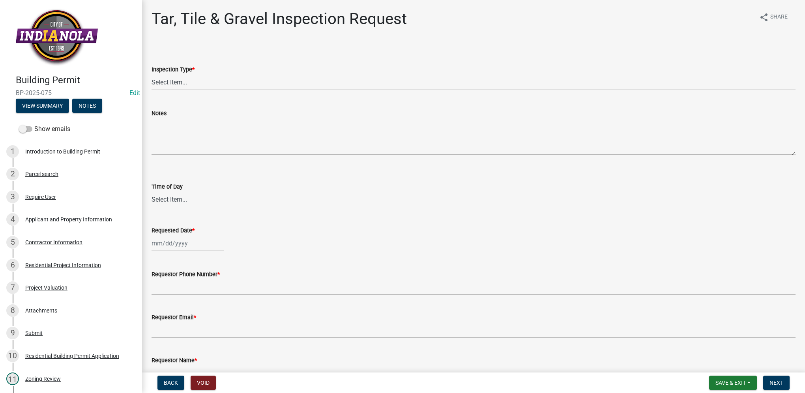
click at [54, 180] on div "2 Parcel search" at bounding box center [67, 174] width 123 height 13
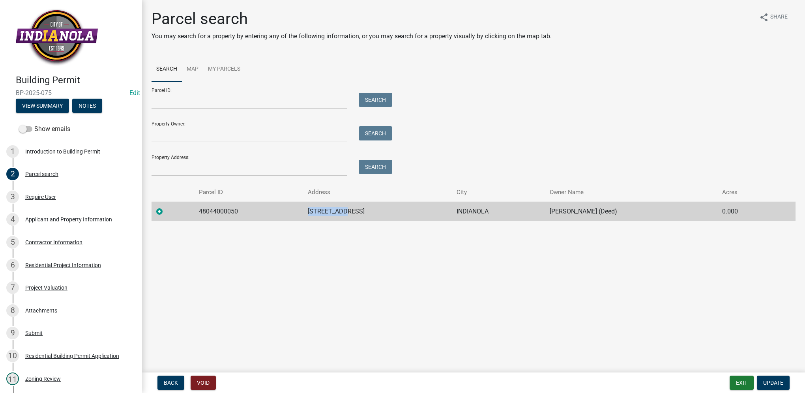
drag, startPoint x: 324, startPoint y: 213, endPoint x: 360, endPoint y: 207, distance: 35.9
click at [360, 207] on td "1215 N B ST" at bounding box center [377, 211] width 149 height 19
drag, startPoint x: 360, startPoint y: 207, endPoint x: 352, endPoint y: 214, distance: 10.6
copy td "1215 N B ST"
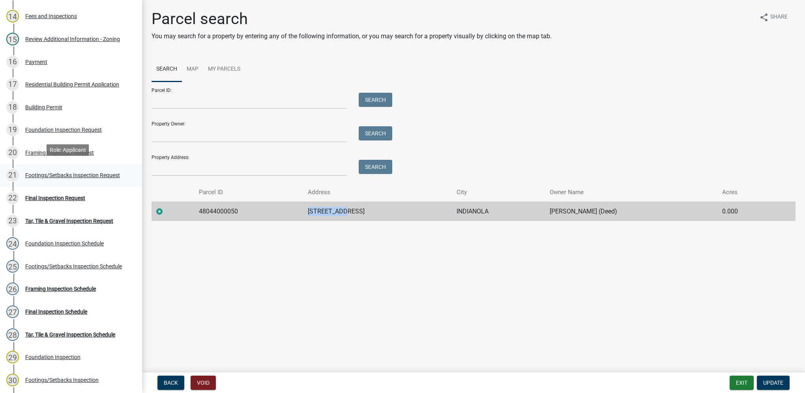
scroll to position [434, 0]
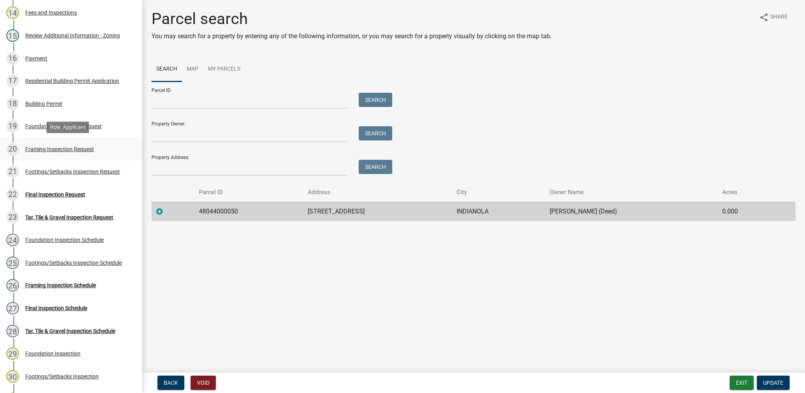
click at [75, 151] on div "Framing Inspection Request" at bounding box center [59, 149] width 69 height 6
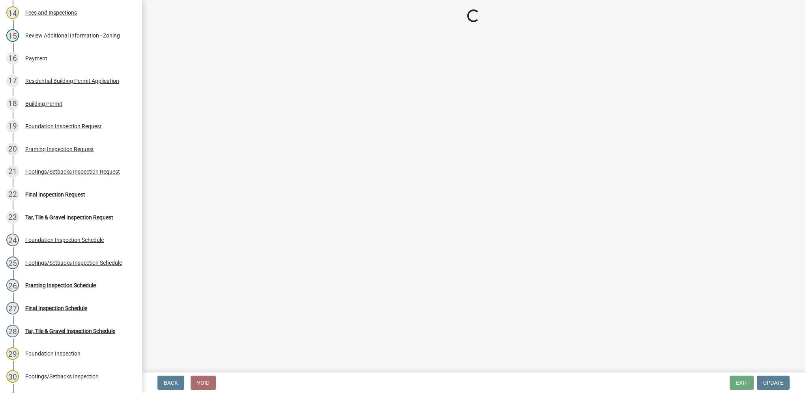
select select "e9fcb543-8f06-4ed5-8df3-3925d2ebe15d"
select select "88af556d-fdf1-454b-b933-61cadeae1443"
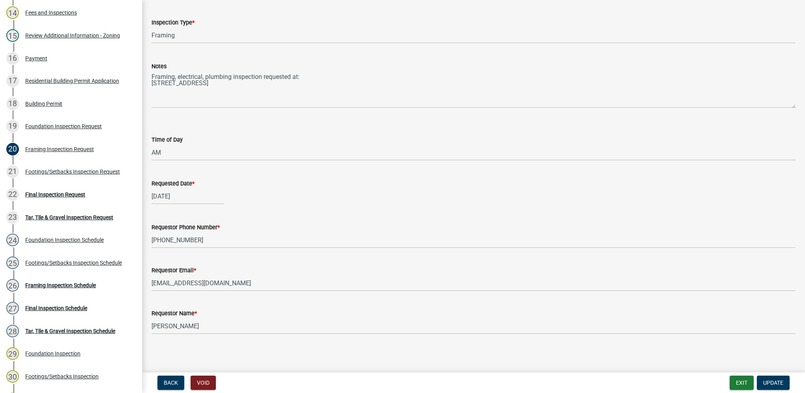
scroll to position [49, 0]
click at [98, 281] on div "26 Framing Inspection Schedule" at bounding box center [67, 285] width 123 height 13
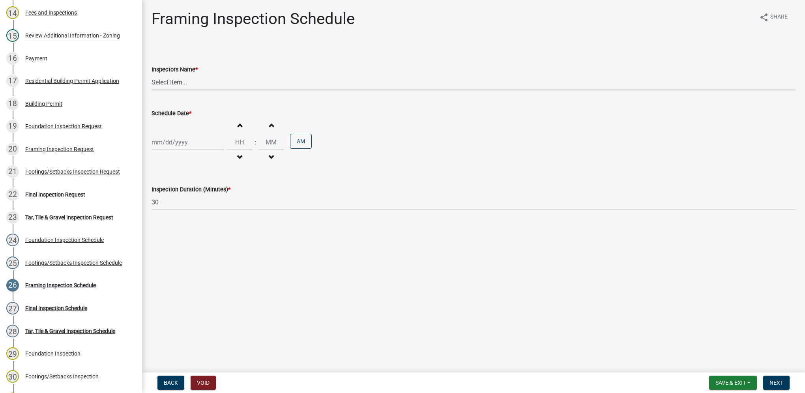
click at [200, 81] on select "Select Item... IndianolaInspector (Indianola Other Inspector) T. Little (Timoth…" at bounding box center [473, 82] width 644 height 16
select select "27b8dde7-9ed4-44e4-ae8e-5969b60be3e6"
click at [151, 74] on select "Select Item... IndianolaInspector (Indianola Other Inspector) T. Little (Timoth…" at bounding box center [473, 82] width 644 height 16
click at [183, 139] on div at bounding box center [187, 142] width 72 height 16
select select "8"
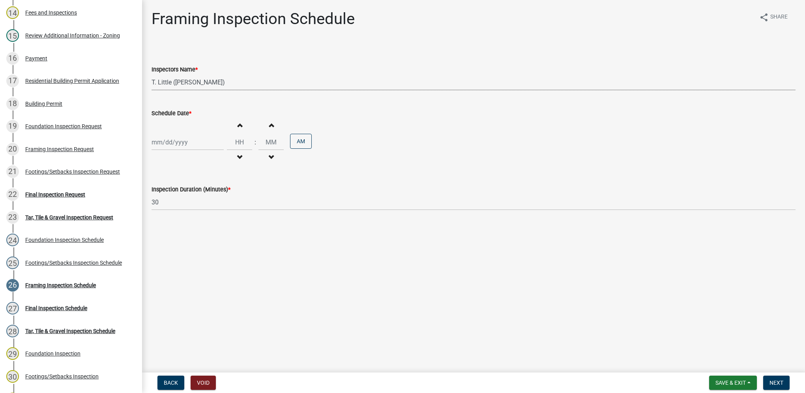
select select "2025"
drag, startPoint x: 171, startPoint y: 223, endPoint x: 198, endPoint y: 186, distance: 46.3
click at [171, 223] on div "19" at bounding box center [172, 222] width 13 height 13
type input "08/19/2025"
click at [232, 142] on input "Hours" at bounding box center [239, 142] width 25 height 16
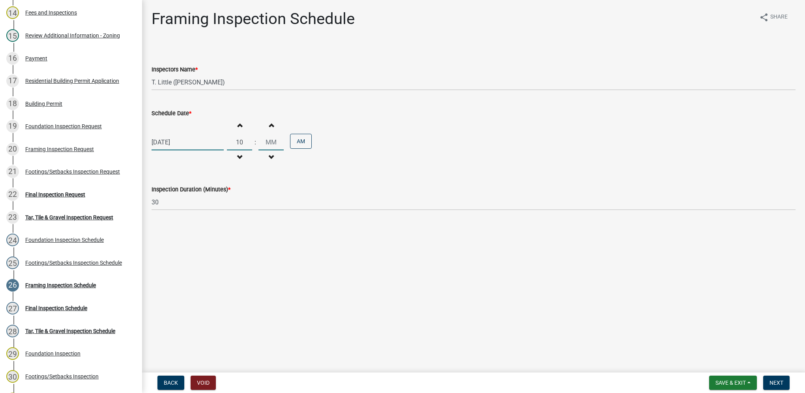
type input "10"
type input "00"
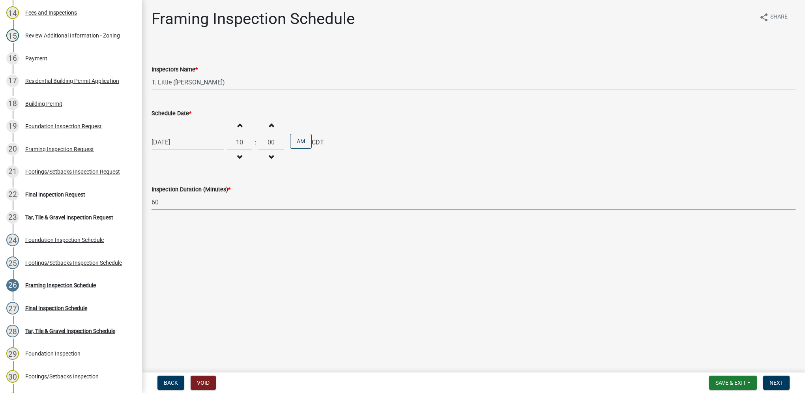
type input "60"
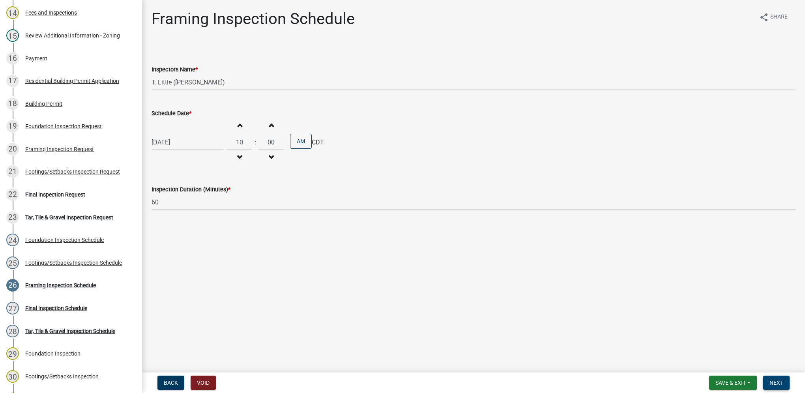
click at [766, 380] on button "Next" at bounding box center [776, 383] width 26 height 14
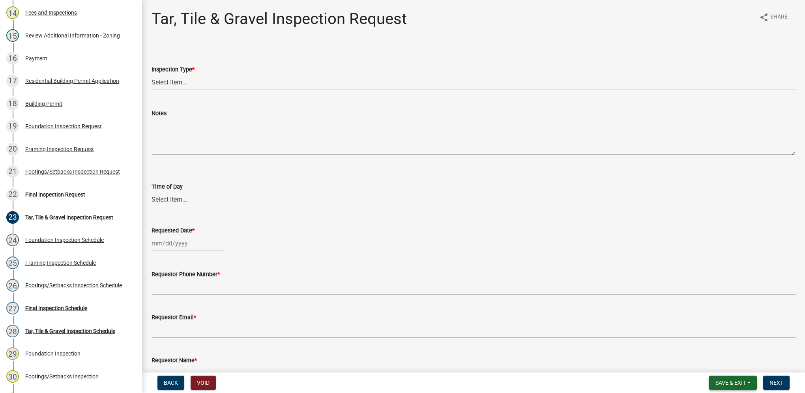
click at [742, 385] on span "Save & Exit" at bounding box center [730, 383] width 30 height 6
click at [738, 366] on button "Save & Exit" at bounding box center [725, 362] width 63 height 19
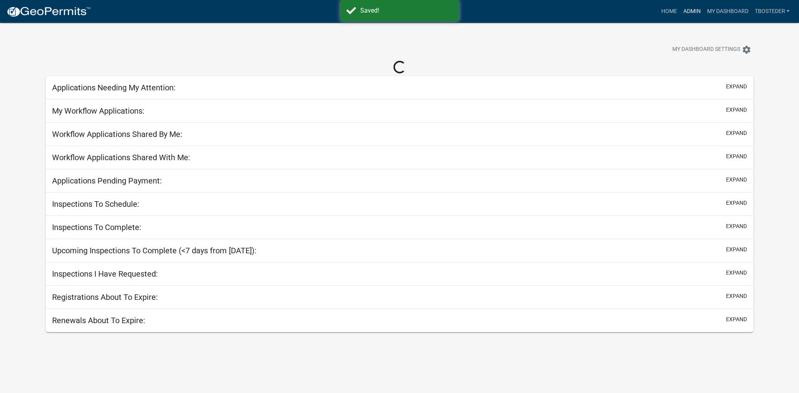
click at [685, 13] on link "Admin" at bounding box center [692, 11] width 24 height 15
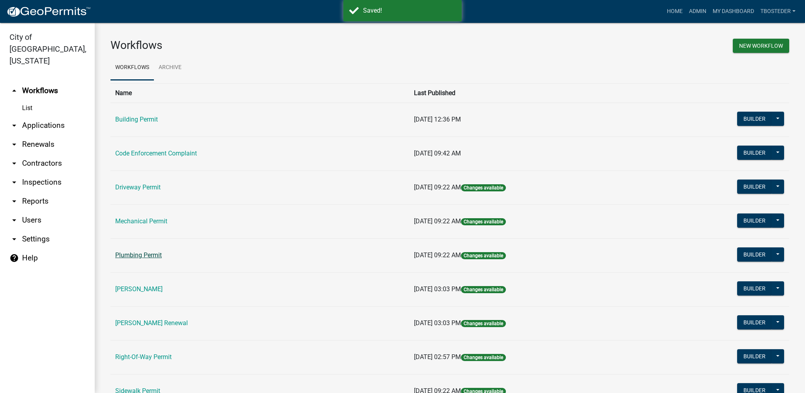
click at [122, 258] on link "Plumbing Permit" at bounding box center [138, 254] width 47 height 7
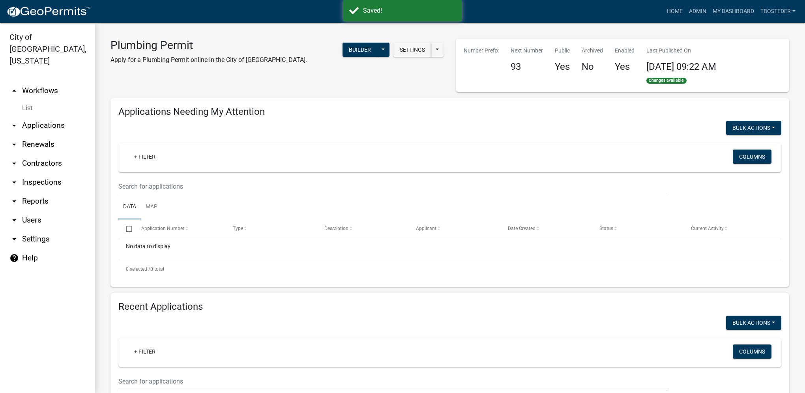
select select "1: 25"
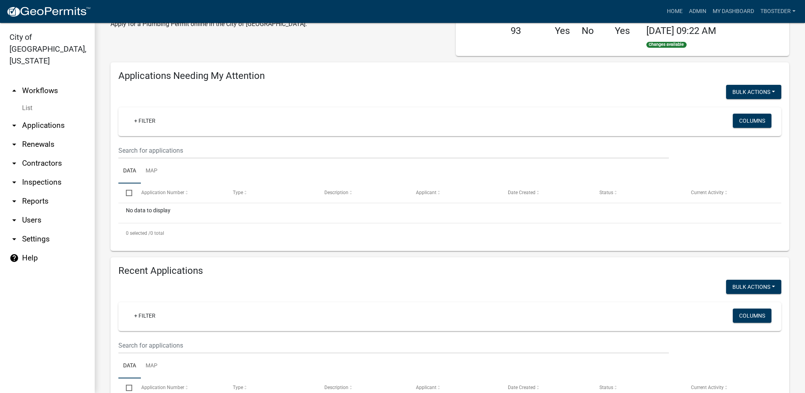
scroll to position [118, 0]
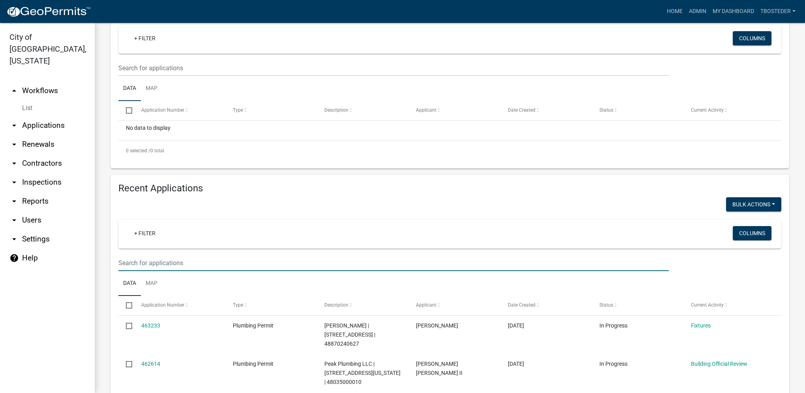
click at [172, 255] on input "text" at bounding box center [393, 263] width 550 height 16
paste input "1215 N B ST"
type input "1215 N B ST"
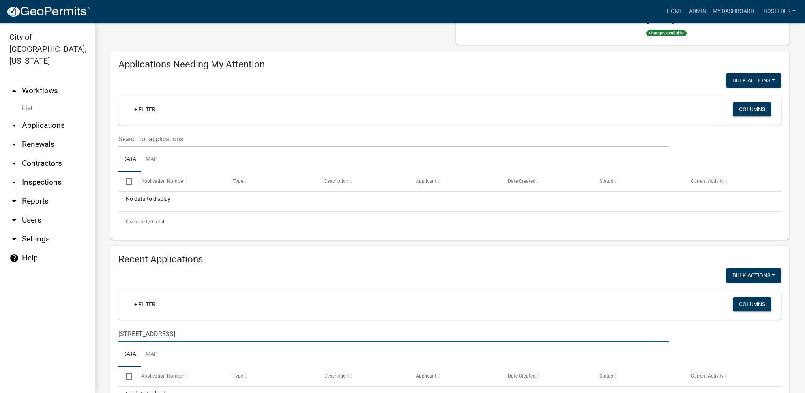
scroll to position [0, 0]
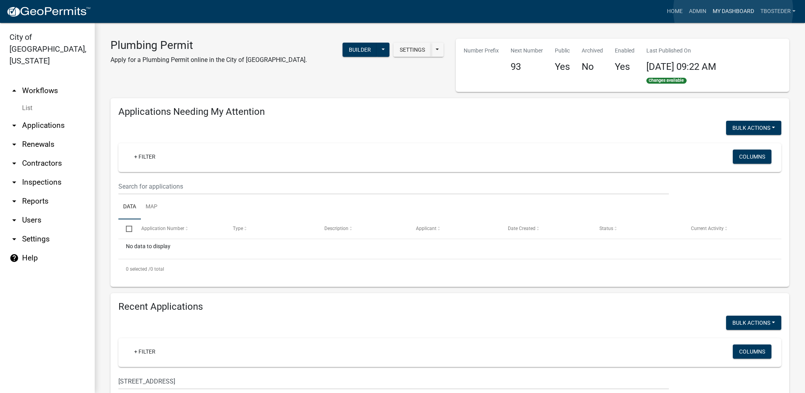
click at [733, 10] on link "My Dashboard" at bounding box center [733, 11] width 48 height 15
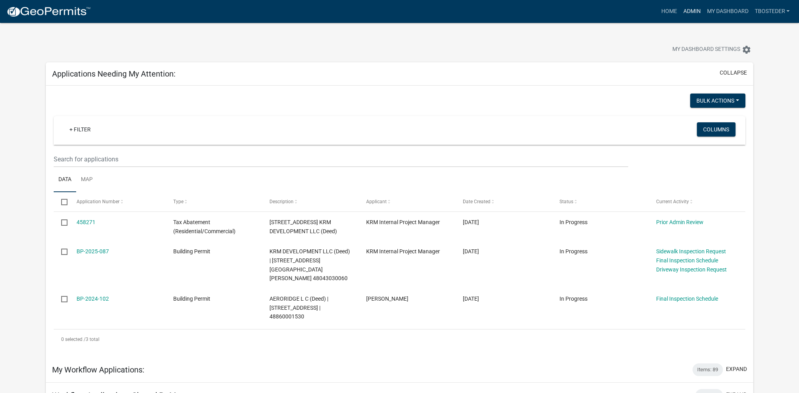
click at [697, 14] on link "Admin" at bounding box center [692, 11] width 24 height 15
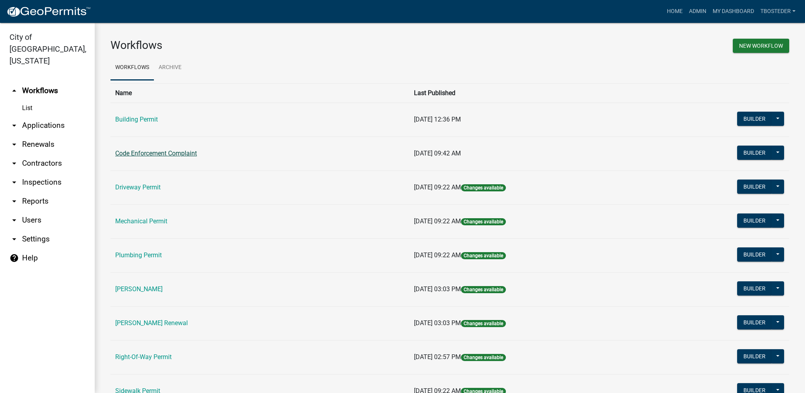
click at [193, 155] on link "Code Enforcement Complaint" at bounding box center [156, 153] width 82 height 7
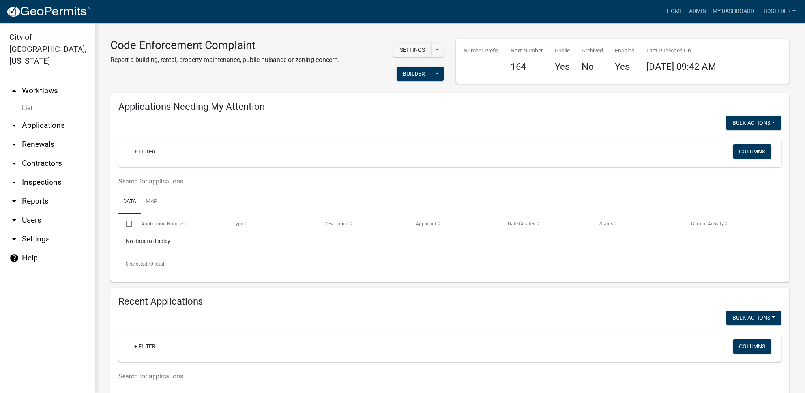
select select "1: 25"
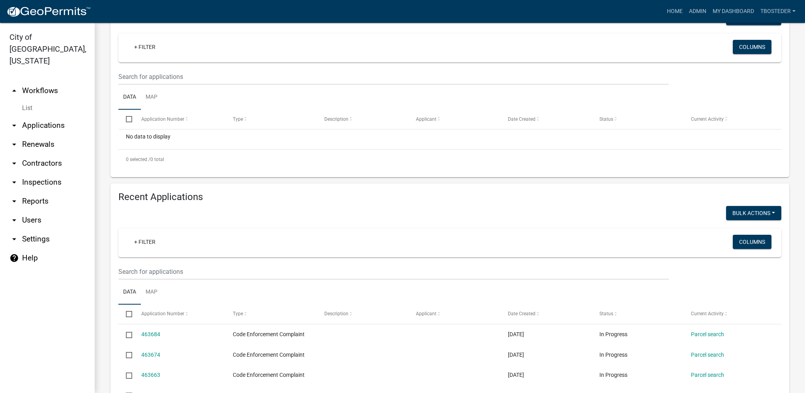
scroll to position [118, 0]
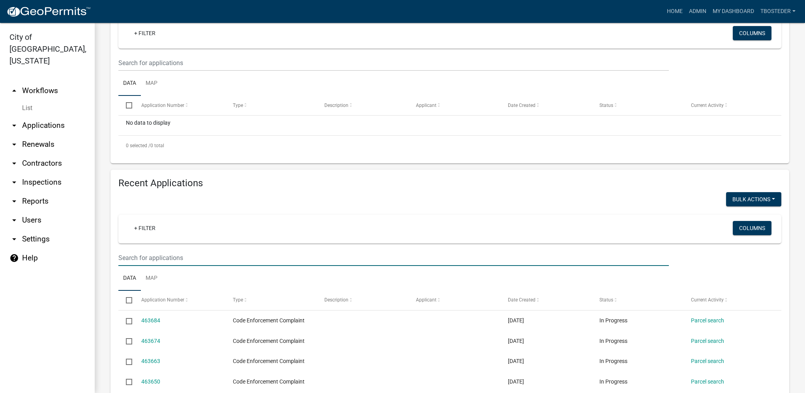
click at [176, 71] on input "text" at bounding box center [393, 63] width 550 height 16
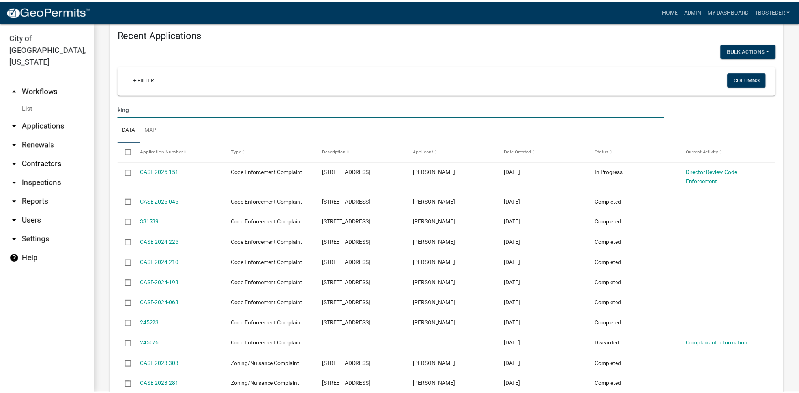
scroll to position [276, 0]
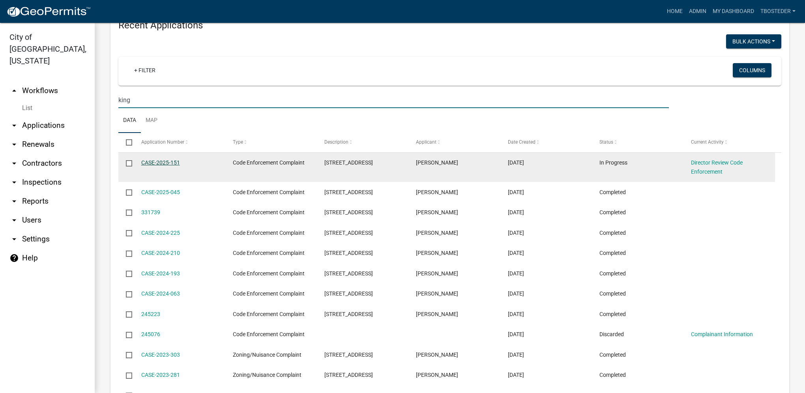
type input "king"
click at [148, 163] on link "CASE-2025-151" at bounding box center [160, 162] width 39 height 6
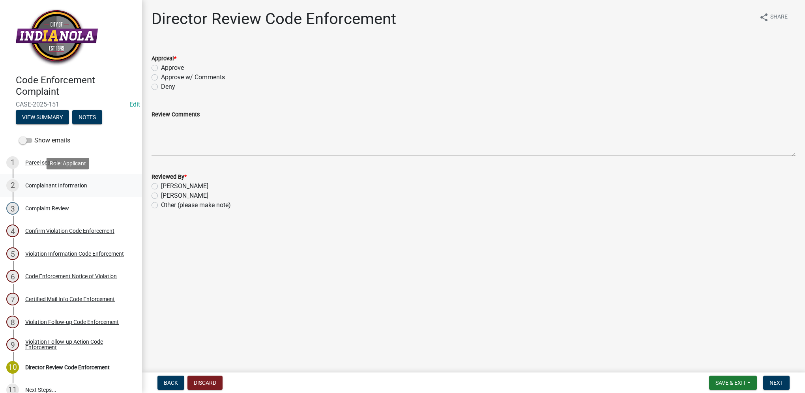
click at [88, 186] on div "2 Complainant Information" at bounding box center [67, 185] width 123 height 13
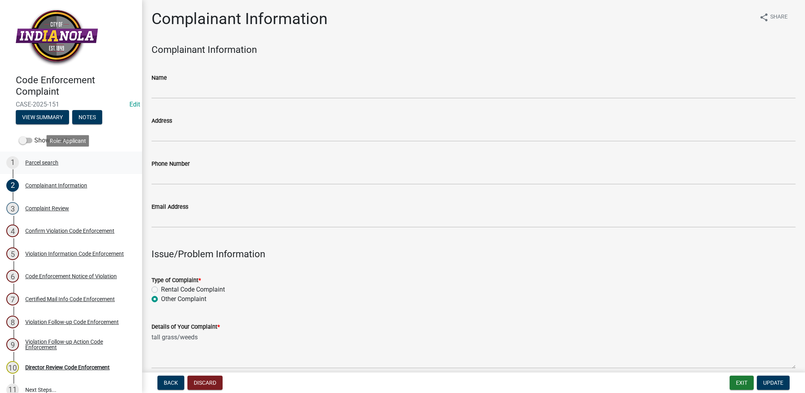
click at [60, 163] on div "1 Parcel search" at bounding box center [67, 162] width 123 height 13
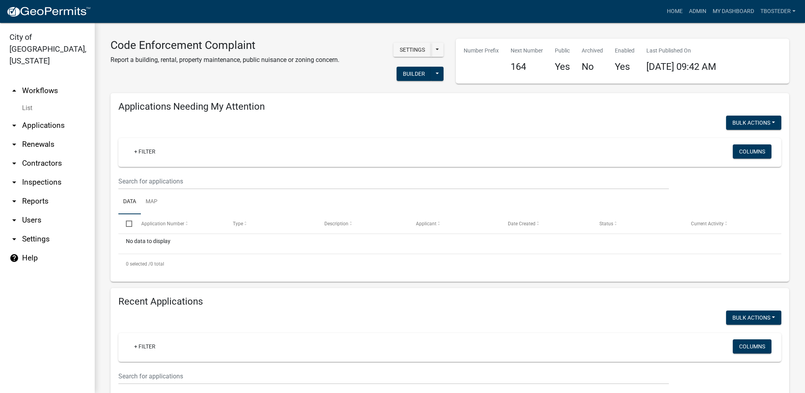
select select "1: 25"
click at [737, 8] on link "My Dashboard" at bounding box center [733, 11] width 48 height 15
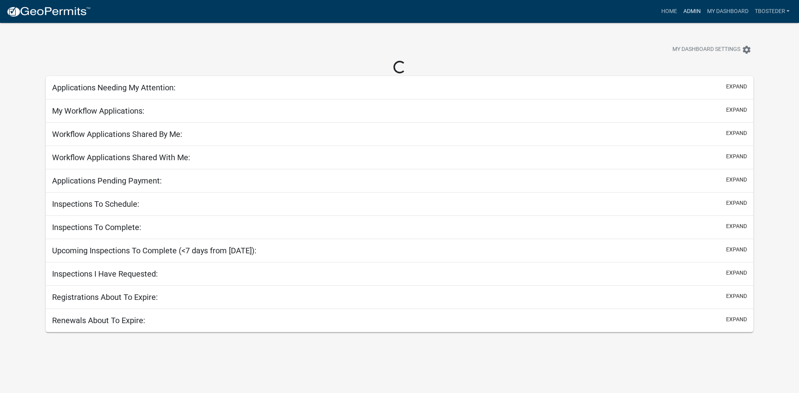
click at [688, 11] on link "Admin" at bounding box center [692, 11] width 24 height 15
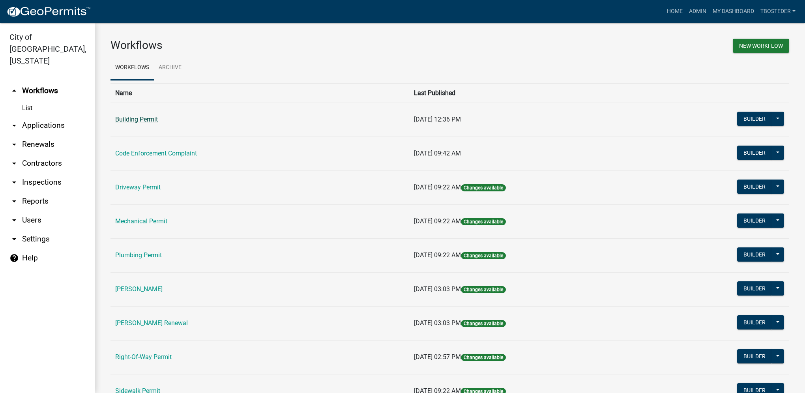
click at [138, 120] on link "Building Permit" at bounding box center [136, 119] width 43 height 7
click at [138, 120] on main "Workflows New Workflow Workflows Archive Name Last Published Building Permit 07…" at bounding box center [450, 208] width 710 height 370
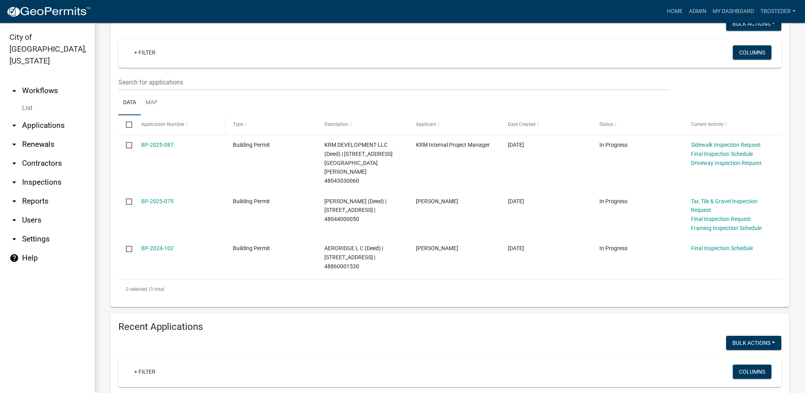
select select "1: 25"
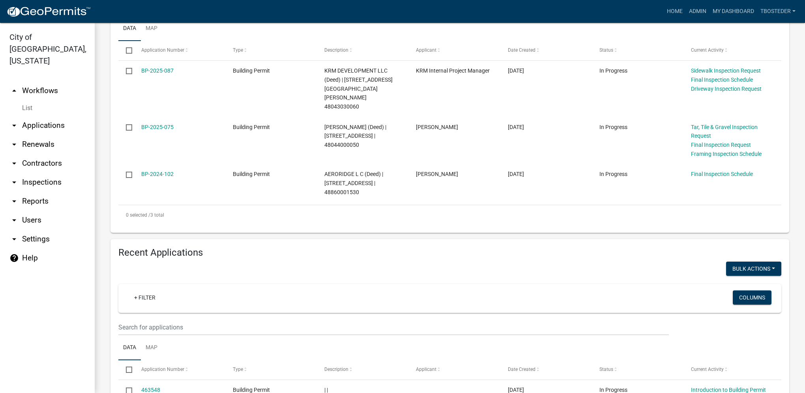
scroll to position [196, 0]
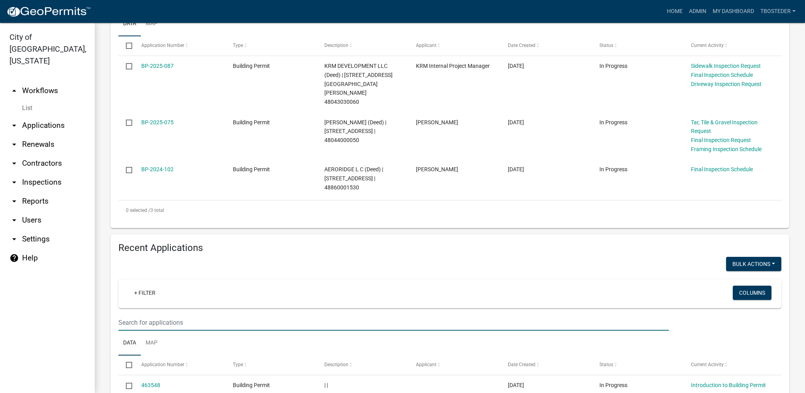
click at [164, 314] on input "text" at bounding box center [393, 322] width 550 height 16
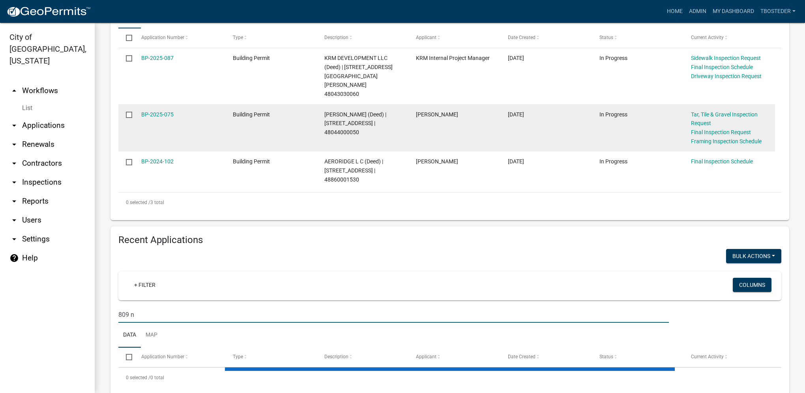
scroll to position [235, 0]
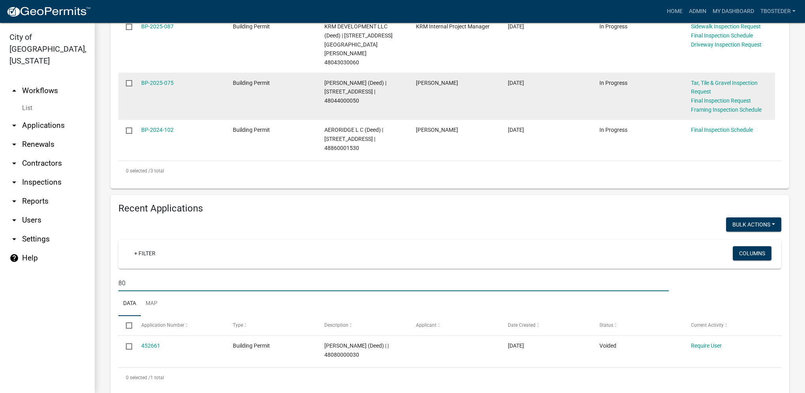
type input "8"
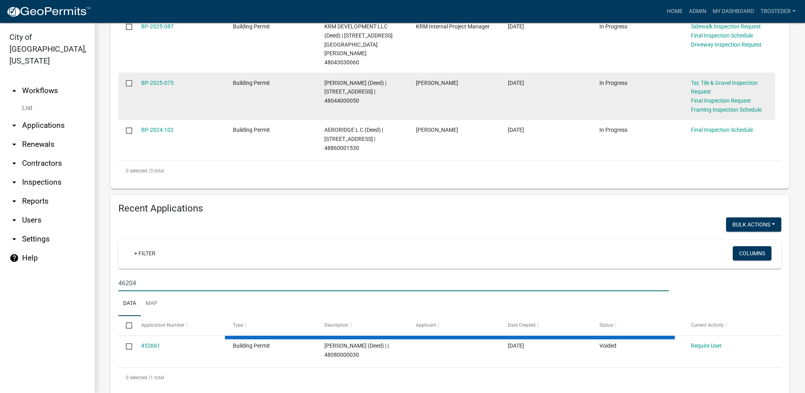
type input "462043"
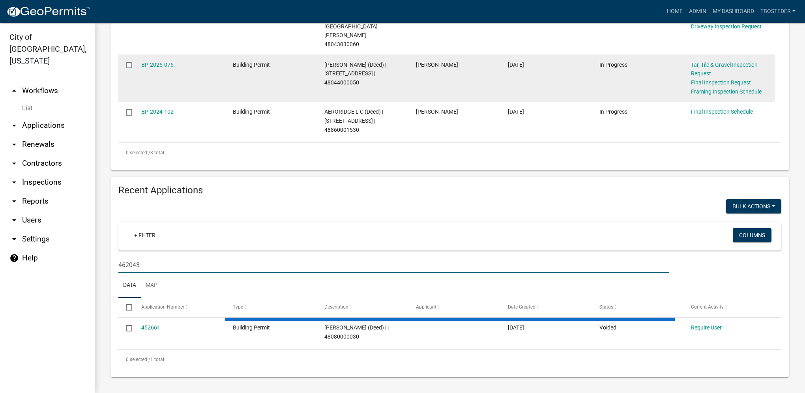
select select "1: 25"
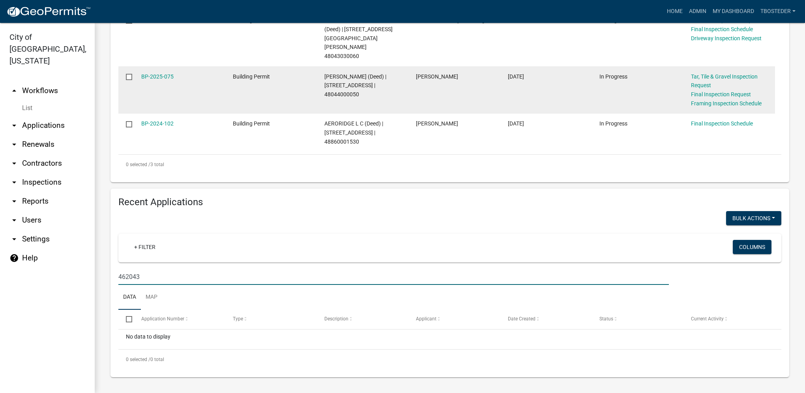
scroll to position [223, 0]
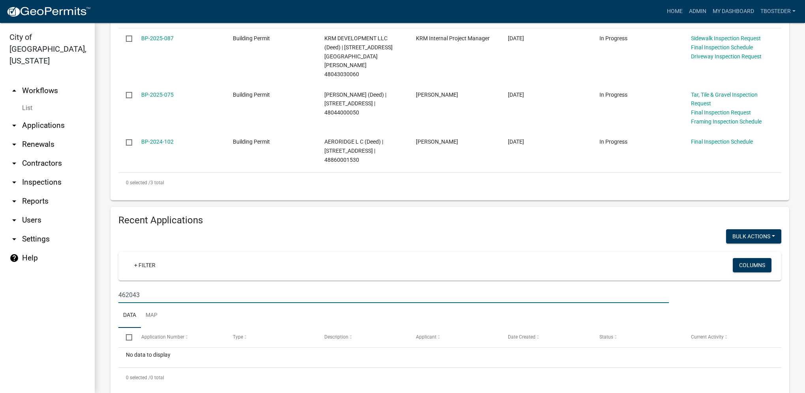
drag, startPoint x: 161, startPoint y: 277, endPoint x: 115, endPoint y: 272, distance: 46.0
click at [115, 287] on div "462043" at bounding box center [393, 295] width 562 height 16
click at [686, 8] on link "Admin" at bounding box center [698, 11] width 24 height 15
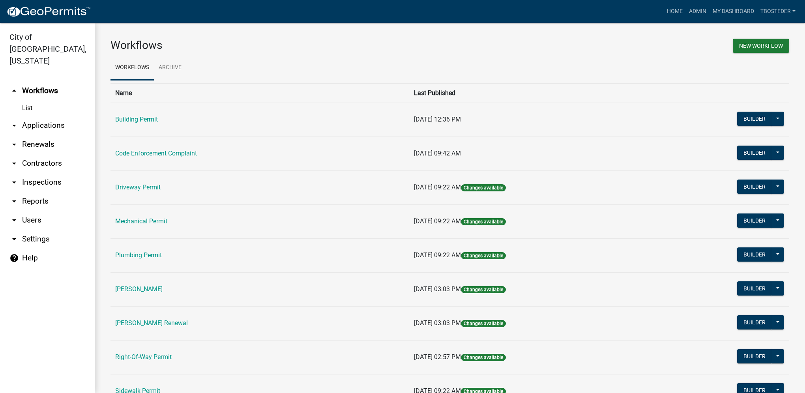
click at [155, 259] on td "Plumbing Permit" at bounding box center [259, 255] width 299 height 34
click at [155, 256] on link "Plumbing Permit" at bounding box center [138, 254] width 47 height 7
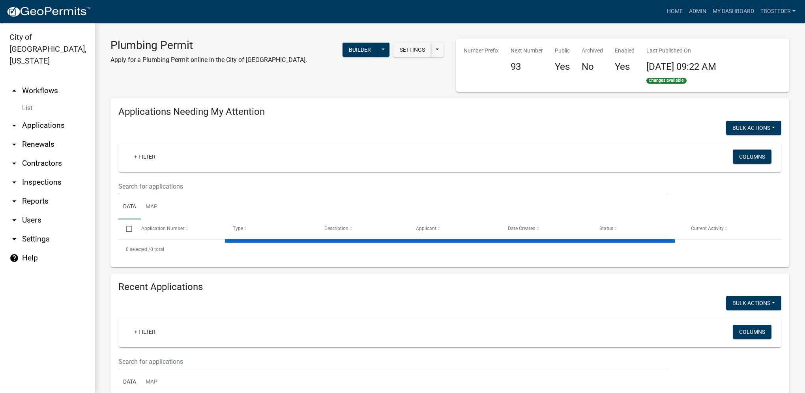
select select "1: 25"
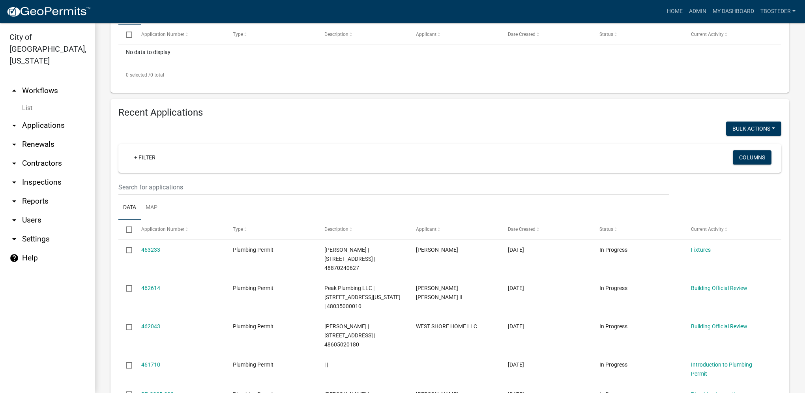
scroll to position [197, 0]
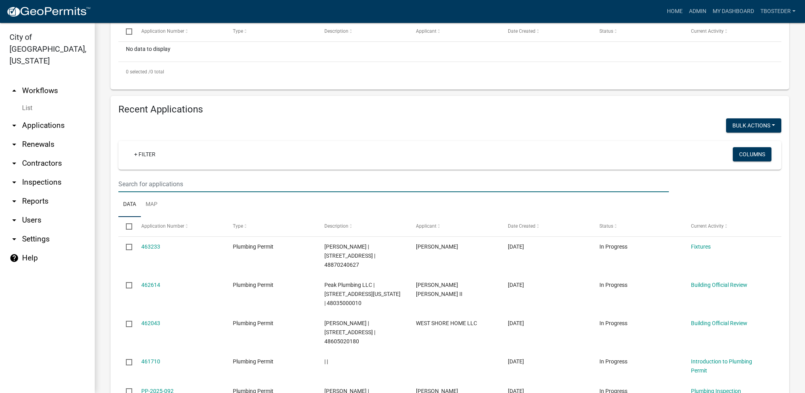
paste input "462043"
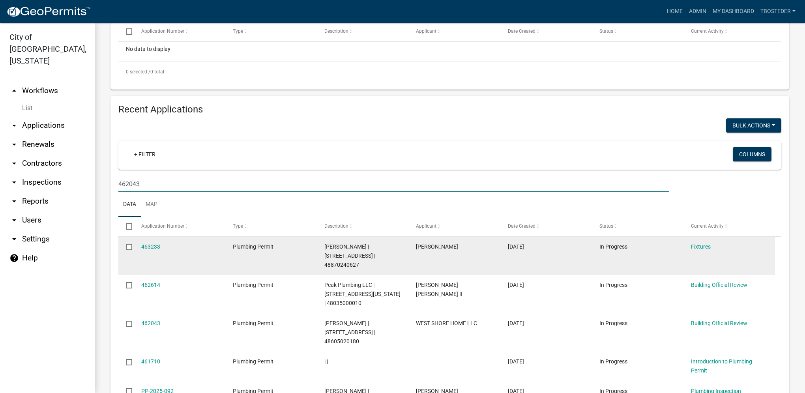
type input "462043"
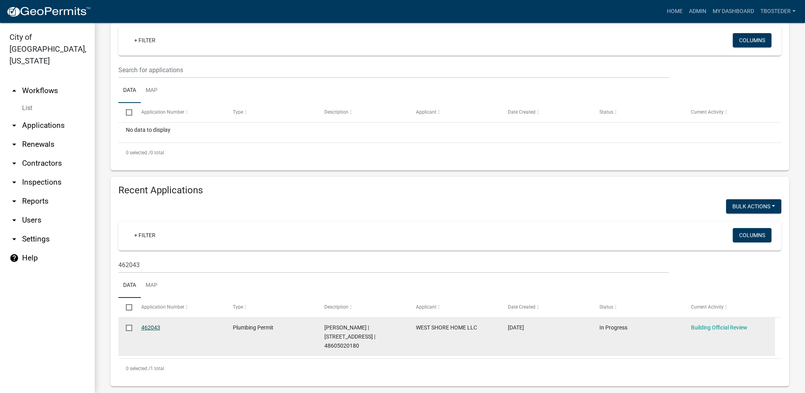
click at [151, 330] on link "462043" at bounding box center [150, 327] width 19 height 6
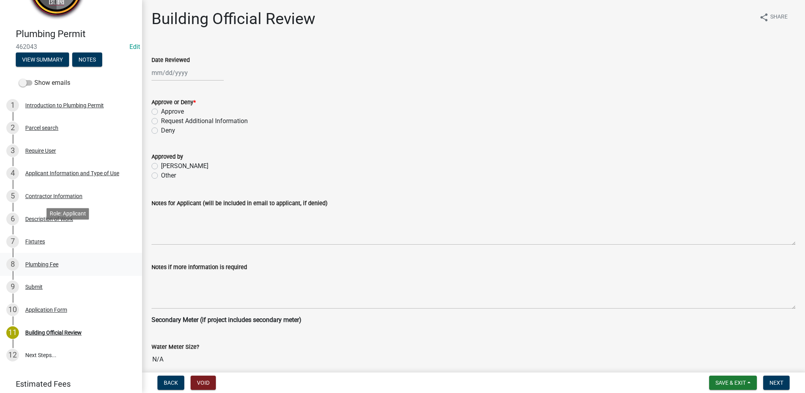
scroll to position [79, 0]
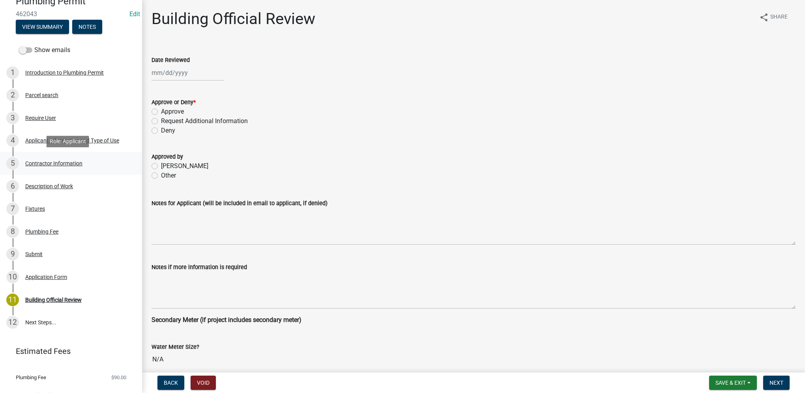
click at [98, 159] on div "5 Contractor Information" at bounding box center [67, 163] width 123 height 13
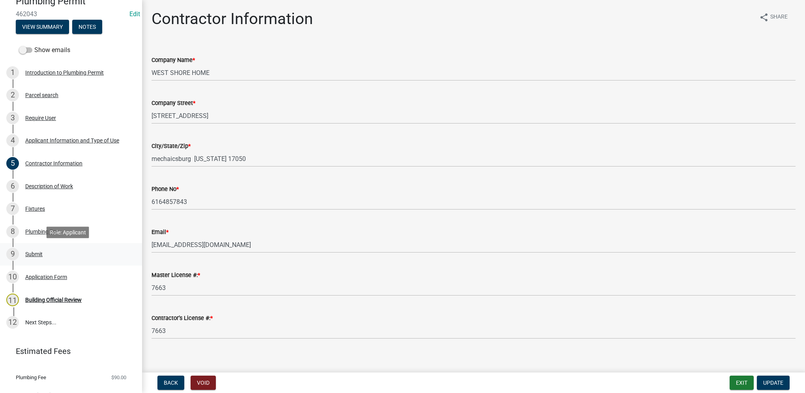
click at [74, 248] on div "9 Submit" at bounding box center [67, 254] width 123 height 13
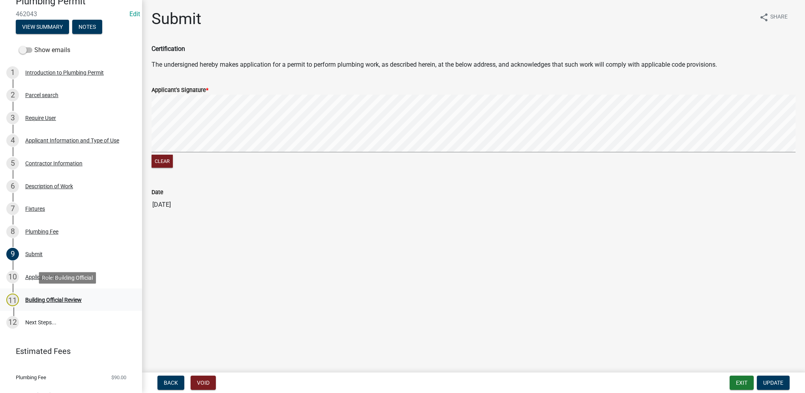
click at [98, 295] on div "11 Building Official Review" at bounding box center [67, 300] width 123 height 13
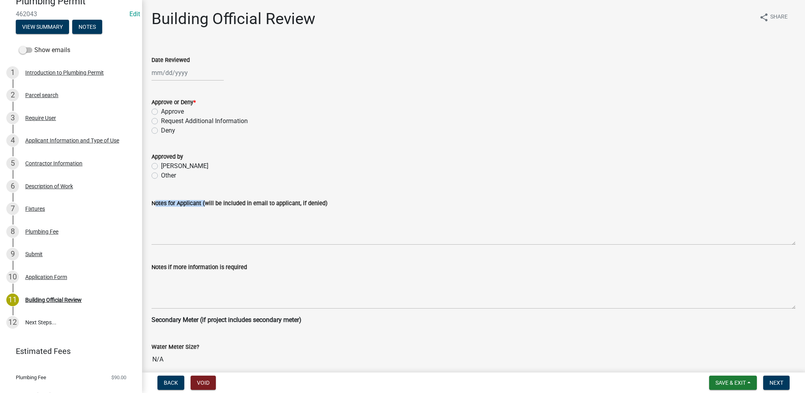
drag, startPoint x: 153, startPoint y: 203, endPoint x: 202, endPoint y: 200, distance: 49.0
click at [202, 201] on label "Notes for Applicant (will be included in email to applicant, if denied)" at bounding box center [239, 204] width 176 height 6
